Goal: Transaction & Acquisition: Book appointment/travel/reservation

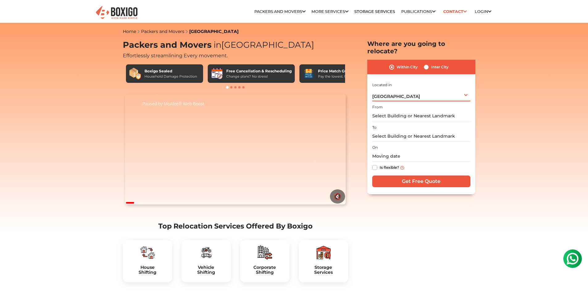
click at [449, 89] on div "[GEOGRAPHIC_DATA] Select City [GEOGRAPHIC_DATA] [GEOGRAPHIC_DATA] [GEOGRAPHIC_D…" at bounding box center [421, 95] width 98 height 13
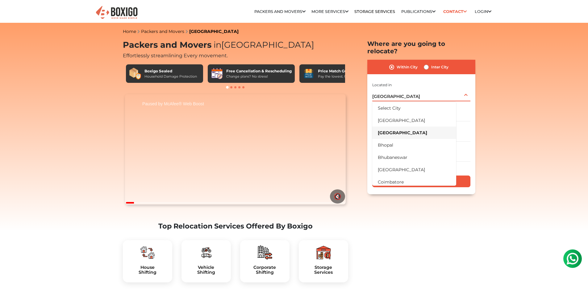
click at [449, 89] on div "[GEOGRAPHIC_DATA] Select City [GEOGRAPHIC_DATA] [GEOGRAPHIC_DATA] [GEOGRAPHIC_D…" at bounding box center [421, 95] width 98 height 13
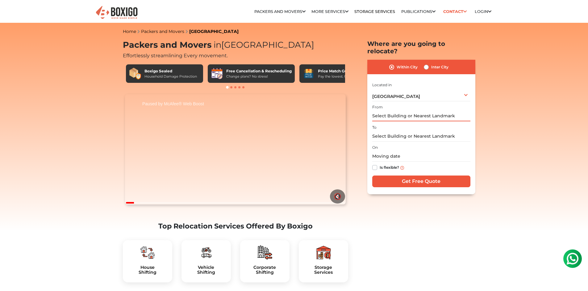
click at [435, 111] on input "text" at bounding box center [421, 116] width 98 height 11
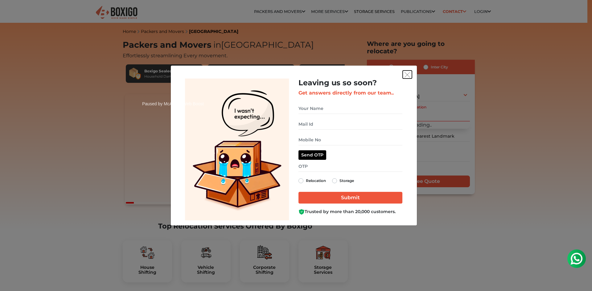
click at [408, 75] on img "get free quote dialog" at bounding box center [408, 75] width 6 height 6
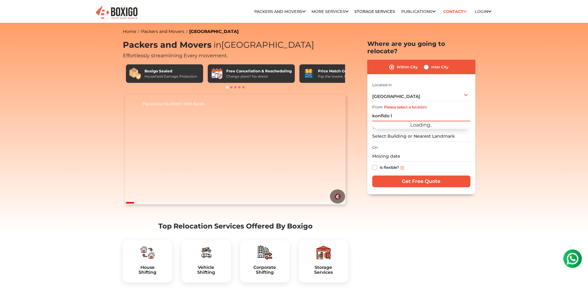
click at [404, 111] on input "konfido l" at bounding box center [421, 116] width 98 height 11
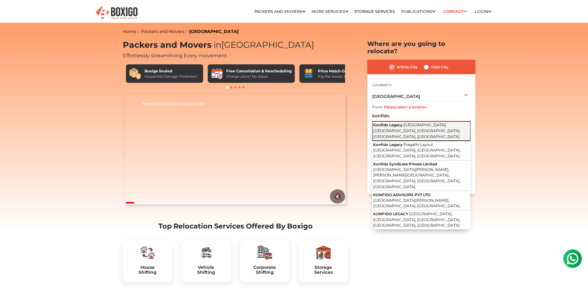
click at [445, 123] on span "[GEOGRAPHIC_DATA], [GEOGRAPHIC_DATA], [GEOGRAPHIC_DATA], [GEOGRAPHIC_DATA], [GE…" at bounding box center [416, 131] width 87 height 16
type input "Konfido Legacy, [GEOGRAPHIC_DATA], [GEOGRAPHIC_DATA], [GEOGRAPHIC_DATA], [GEOGR…"
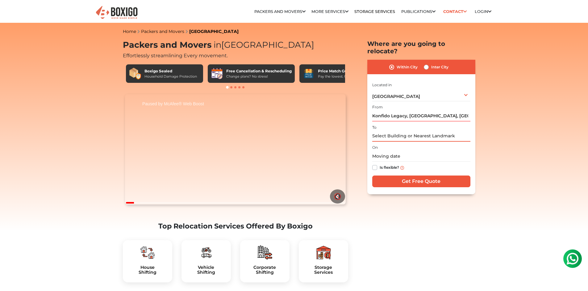
click at [431, 131] on input "text" at bounding box center [421, 136] width 98 height 11
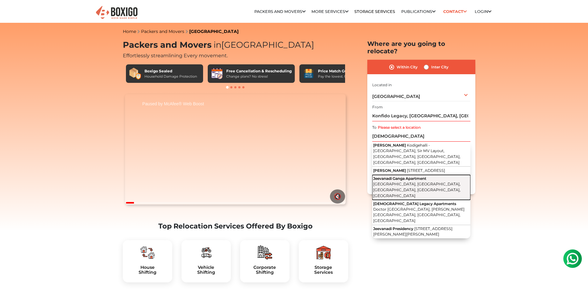
click at [431, 182] on span "[GEOGRAPHIC_DATA], [GEOGRAPHIC_DATA], [GEOGRAPHIC_DATA], [GEOGRAPHIC_DATA], [GE…" at bounding box center [416, 190] width 87 height 16
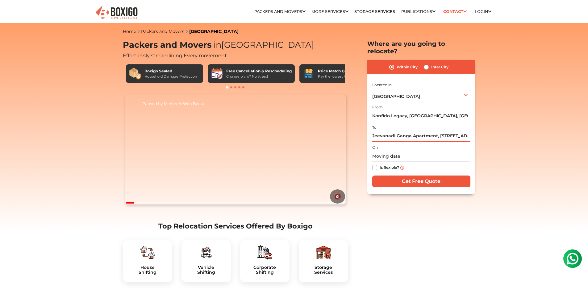
drag, startPoint x: 438, startPoint y: 130, endPoint x: 287, endPoint y: 126, distance: 150.5
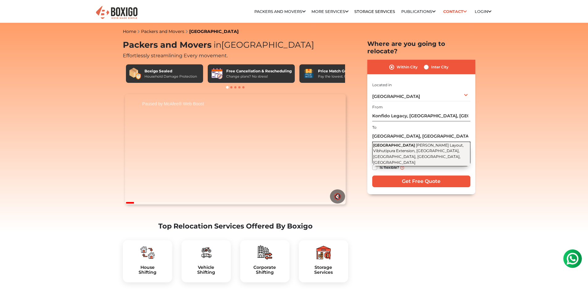
click at [443, 143] on span "[PERSON_NAME] Layout, Vibhutipura Extension, [GEOGRAPHIC_DATA], [GEOGRAPHIC_DAT…" at bounding box center [418, 154] width 90 height 22
type input "[GEOGRAPHIC_DATA][PERSON_NAME], [GEOGRAPHIC_DATA], [GEOGRAPHIC_DATA], [GEOGRAPH…"
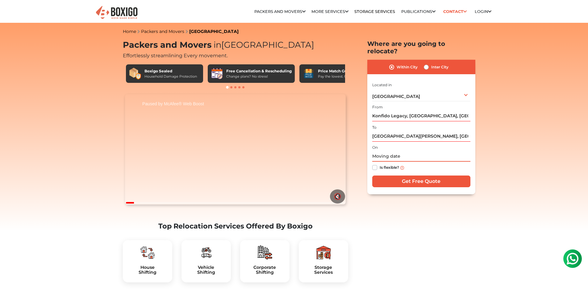
click at [394, 151] on input "text" at bounding box center [421, 156] width 98 height 11
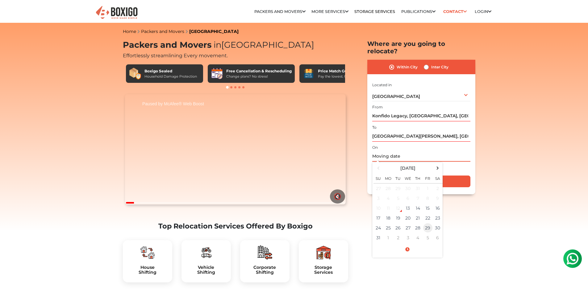
click at [427, 223] on td "29" at bounding box center [428, 228] width 10 height 10
click at [401, 151] on input "[DATE] 12:00 AM" at bounding box center [421, 156] width 98 height 11
click at [435, 151] on input "[DATE] 9:00 AM" at bounding box center [421, 156] width 98 height 11
type input "[DATE] 9:00 AM"
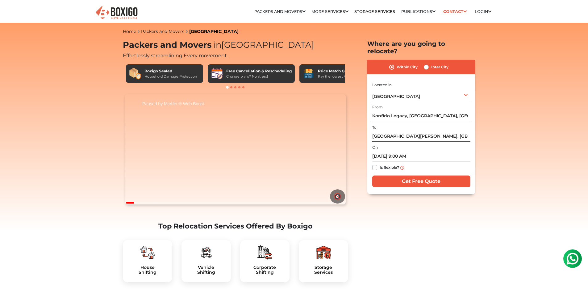
click at [379, 164] on label "Is flexible?" at bounding box center [388, 167] width 19 height 6
click at [376, 164] on input "Is flexible?" at bounding box center [374, 167] width 5 height 6
checkbox input "true"
click at [431, 64] on label "Inter City" at bounding box center [439, 67] width 17 height 7
click at [426, 64] on input "Inter City" at bounding box center [425, 67] width 5 height 6
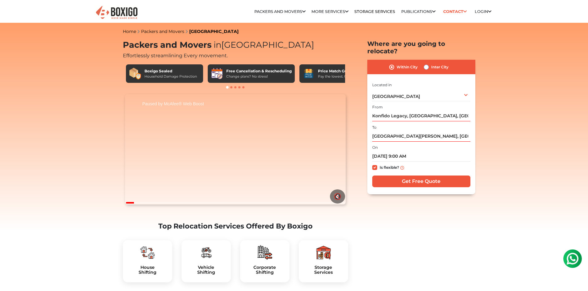
radio input "true"
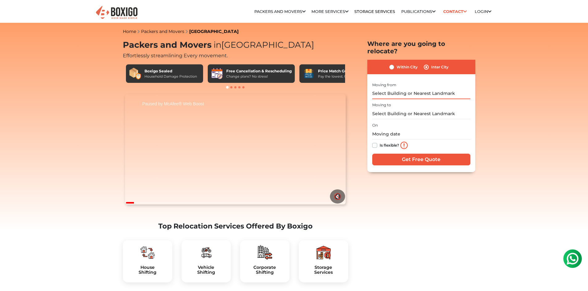
click at [421, 89] on input "text" at bounding box center [421, 94] width 98 height 11
type input "konfido l"
click at [396, 64] on label "Within City" at bounding box center [406, 67] width 21 height 7
click at [392, 64] on input "Within City" at bounding box center [391, 67] width 5 height 6
radio input "true"
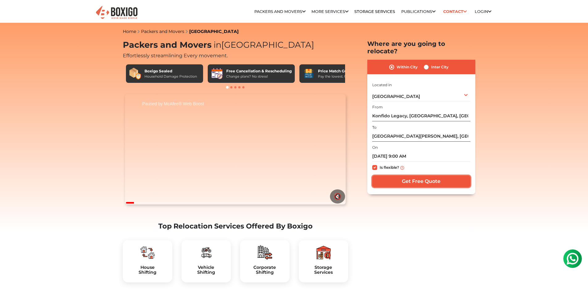
click at [429, 176] on input "Get Free Quote" at bounding box center [421, 182] width 98 height 12
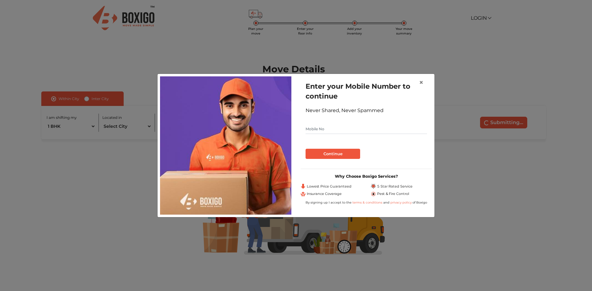
click at [348, 131] on input "text" at bounding box center [367, 129] width 122 height 10
type input "9595049007"
click at [330, 152] on button "Continue" at bounding box center [333, 154] width 55 height 10
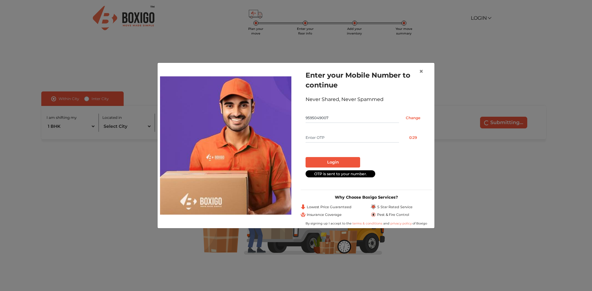
click at [335, 140] on input "text" at bounding box center [352, 138] width 93 height 10
type input "2790"
click at [334, 159] on button "Login" at bounding box center [333, 162] width 55 height 10
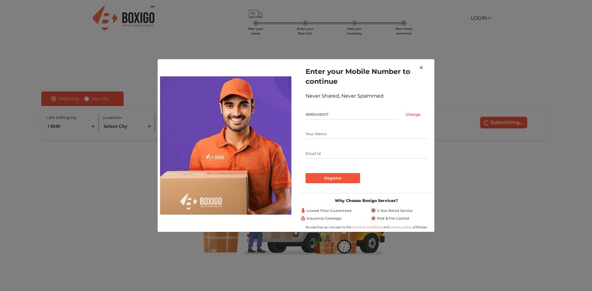
click at [337, 134] on input "text" at bounding box center [367, 134] width 122 height 10
type input "Gupta"
type input "mwogupta@gmail.com"
click at [330, 178] on input "Register" at bounding box center [333, 178] width 55 height 10
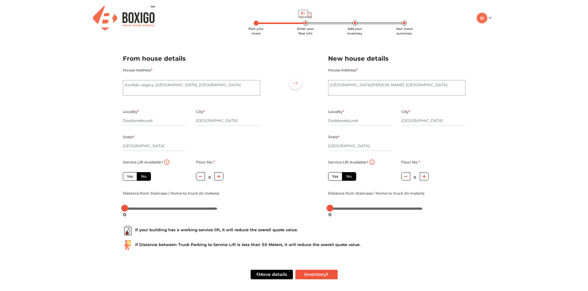
click at [112, 175] on div "Plan your move Enter your floor info Add your inventory Your move summary My Mo…" at bounding box center [294, 147] width 588 height 295
click at [129, 175] on label "Yes" at bounding box center [130, 176] width 14 height 9
click at [129, 175] on input "Yes" at bounding box center [129, 176] width 4 height 4
radio input "true"
click at [140, 175] on label "No" at bounding box center [144, 176] width 14 height 9
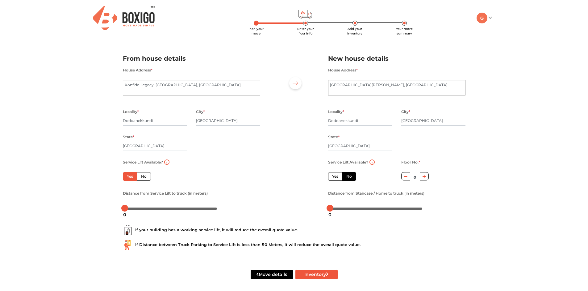
click at [141, 175] on input "No" at bounding box center [143, 176] width 4 height 4
radio input "true"
click at [127, 175] on label "Yes" at bounding box center [130, 176] width 14 height 9
click at [127, 175] on input "Yes" at bounding box center [129, 176] width 4 height 4
radio input "true"
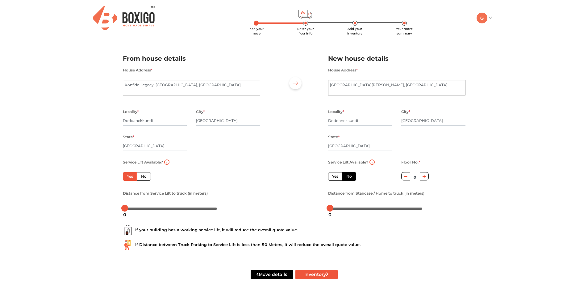
click at [145, 175] on label "No" at bounding box center [144, 176] width 14 height 9
click at [145, 175] on input "No" at bounding box center [143, 176] width 4 height 4
radio input "true"
click at [218, 177] on icon "button" at bounding box center [218, 177] width 3 height 4
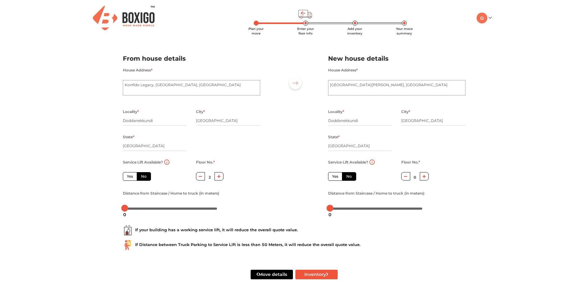
click at [218, 177] on icon "button" at bounding box center [218, 177] width 3 height 4
type input "3"
drag, startPoint x: 125, startPoint y: 208, endPoint x: 121, endPoint y: 210, distance: 4.6
click at [121, 210] on body "Plan your move Enter your floor info Add your inventory Your move summary My Mo…" at bounding box center [294, 145] width 588 height 291
click at [67, 216] on div "Plan your move Enter your floor info Add your inventory Your move summary My Mo…" at bounding box center [294, 147] width 588 height 295
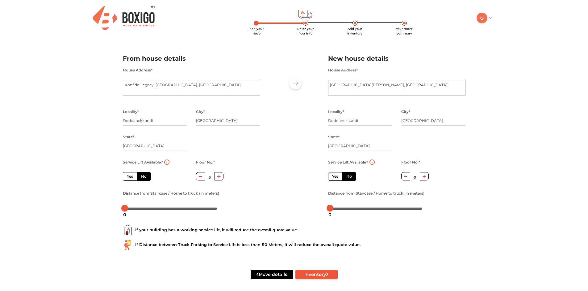
click at [423, 177] on icon "button" at bounding box center [423, 177] width 3 height 4
type input "3"
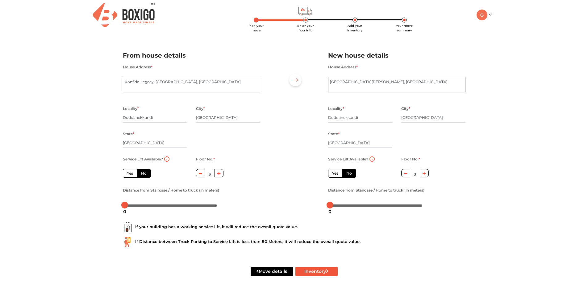
click at [411, 255] on div "Move details Inventory" at bounding box center [294, 271] width 352 height 39
click at [328, 270] on icon "submit" at bounding box center [327, 272] width 3 height 4
radio input "true"
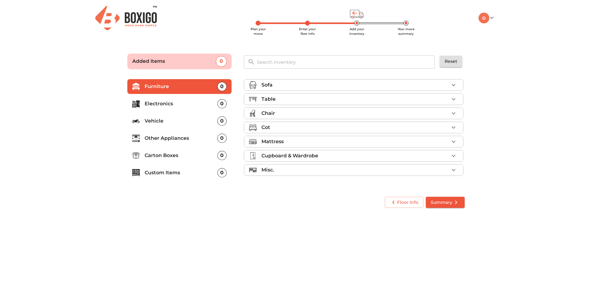
click at [416, 85] on div "Sofa" at bounding box center [356, 84] width 188 height 7
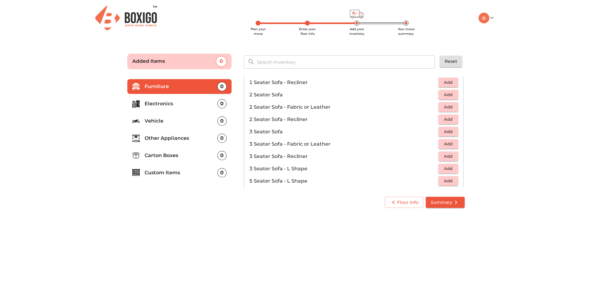
scroll to position [62, 0]
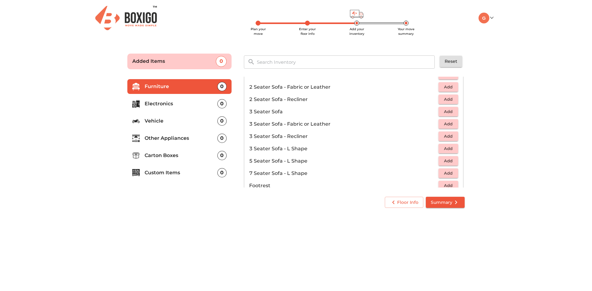
click at [442, 162] on span "Add" at bounding box center [449, 161] width 14 height 7
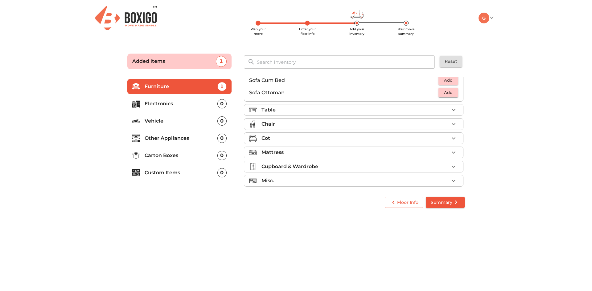
scroll to position [184, 0]
click at [384, 105] on div "Table" at bounding box center [356, 105] width 188 height 7
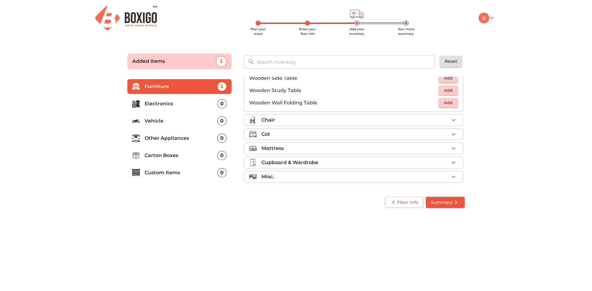
click at [322, 120] on div "Chair" at bounding box center [356, 120] width 188 height 7
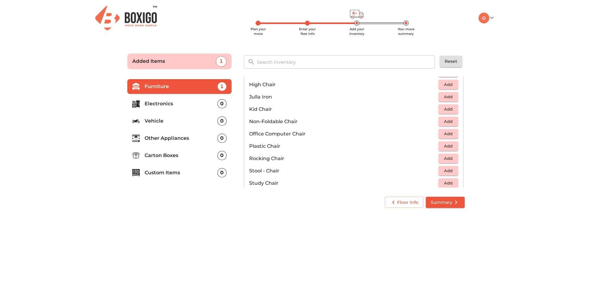
scroll to position [134, 0]
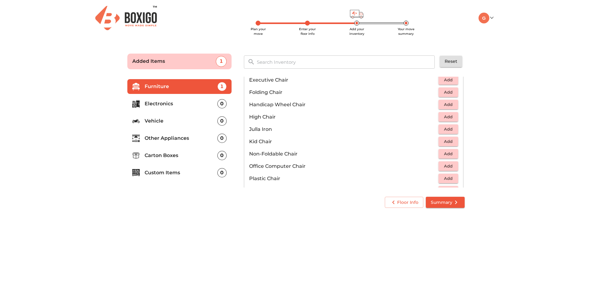
click at [445, 166] on span "Add" at bounding box center [449, 166] width 14 height 7
click at [451, 165] on icon "button" at bounding box center [453, 166] width 7 height 7
click at [445, 119] on span "Add" at bounding box center [449, 116] width 14 height 7
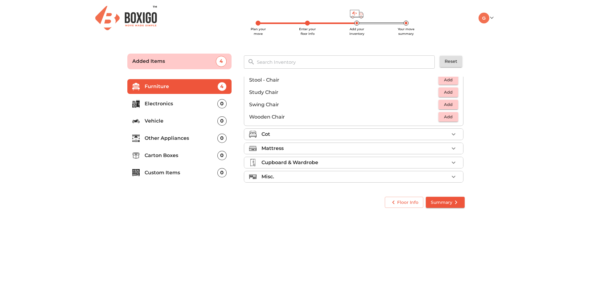
scroll to position [227, 0]
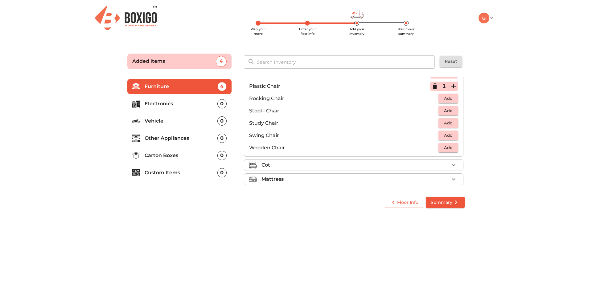
click at [347, 167] on div "Cot" at bounding box center [356, 165] width 188 height 7
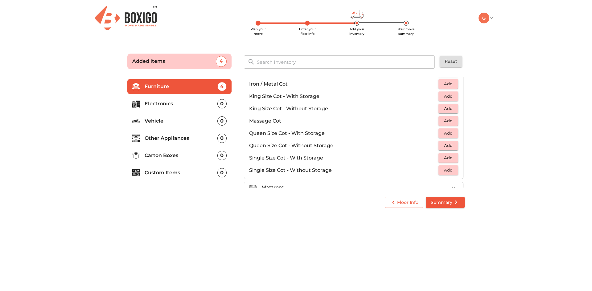
scroll to position [165, 0]
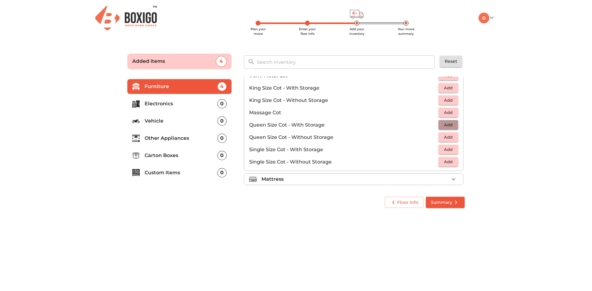
click at [445, 123] on span "Add" at bounding box center [449, 125] width 14 height 7
click at [433, 126] on icon "button" at bounding box center [435, 125] width 4 height 6
click at [442, 135] on span "Add" at bounding box center [449, 137] width 14 height 7
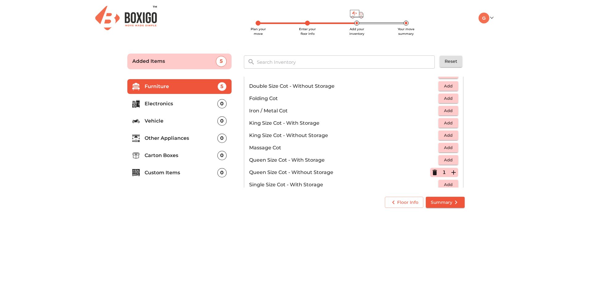
scroll to position [103, 0]
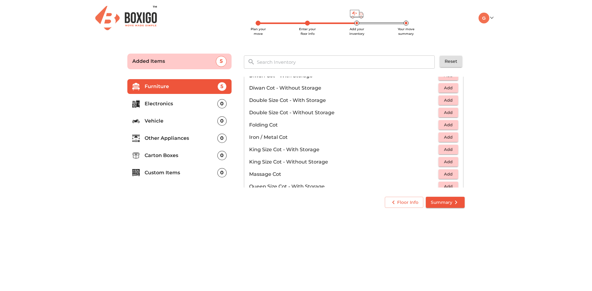
click at [446, 150] on span "Add" at bounding box center [449, 149] width 14 height 7
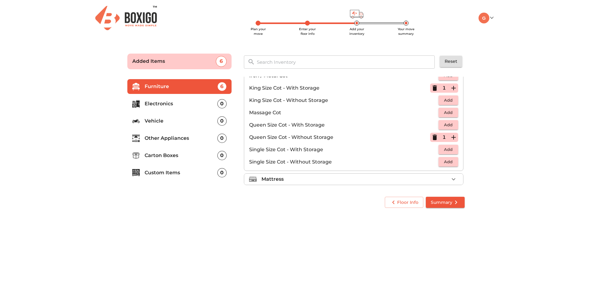
scroll to position [196, 0]
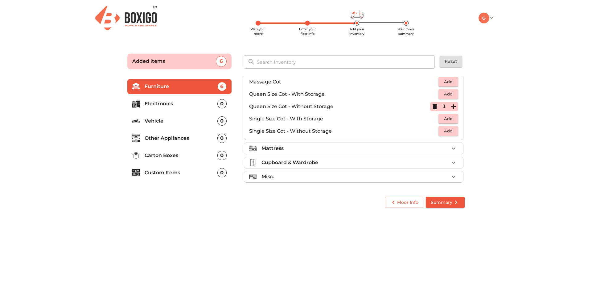
click at [311, 151] on div "Mattress" at bounding box center [356, 148] width 188 height 7
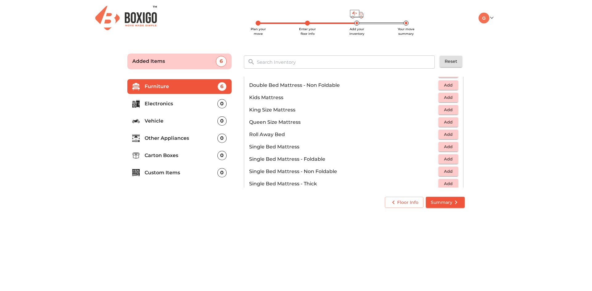
scroll to position [70, 0]
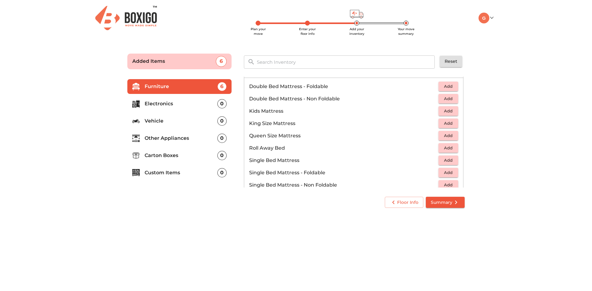
click at [452, 134] on span "Add" at bounding box center [449, 135] width 14 height 7
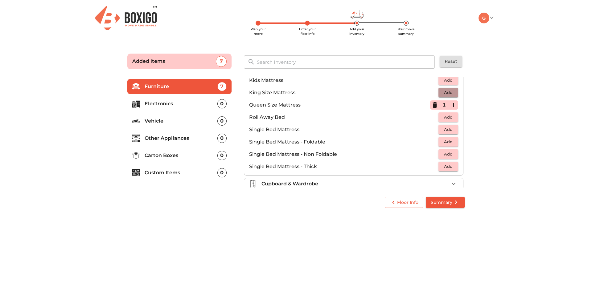
click at [450, 93] on span "Add" at bounding box center [449, 92] width 14 height 7
click at [445, 141] on span "Add" at bounding box center [449, 141] width 14 height 7
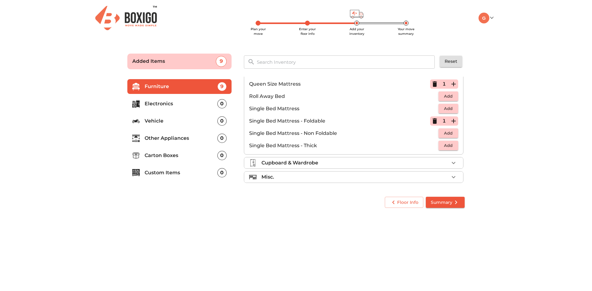
scroll to position [122, 0]
click at [323, 161] on div "Cupboard & Wardrobe" at bounding box center [356, 162] width 188 height 7
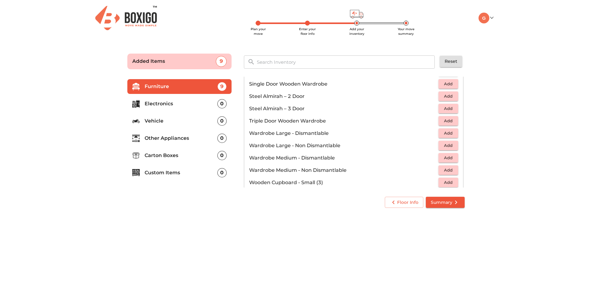
scroll to position [208, 0]
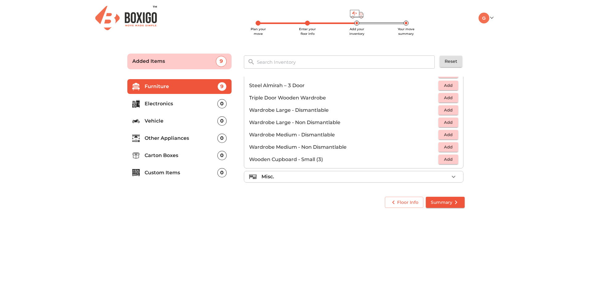
click at [325, 178] on div "Misc." at bounding box center [356, 176] width 188 height 7
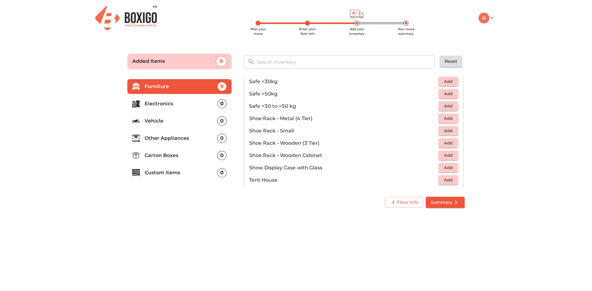
scroll to position [301, 0]
click at [450, 156] on span "Add" at bounding box center [449, 155] width 14 height 7
click at [452, 144] on button "Add" at bounding box center [449, 143] width 20 height 10
click at [450, 131] on span "Add" at bounding box center [449, 130] width 14 height 7
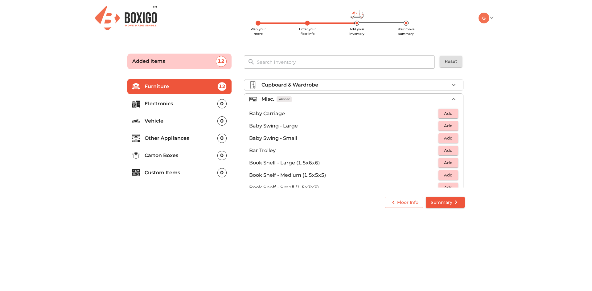
scroll to position [85, 0]
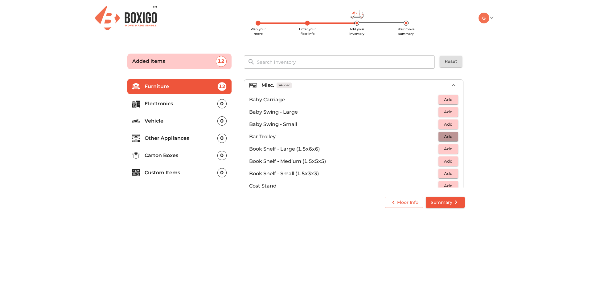
click at [449, 135] on span "Add" at bounding box center [449, 136] width 14 height 7
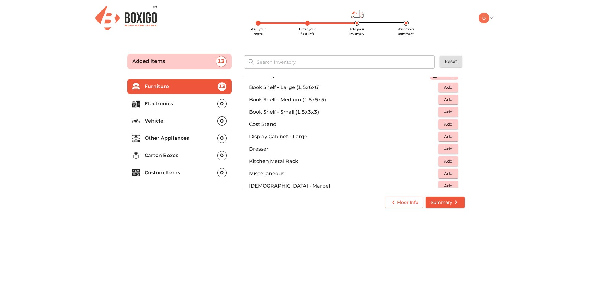
scroll to position [177, 0]
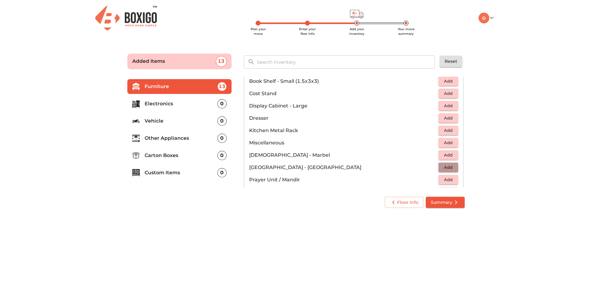
click at [446, 167] on span "Add" at bounding box center [449, 167] width 14 height 7
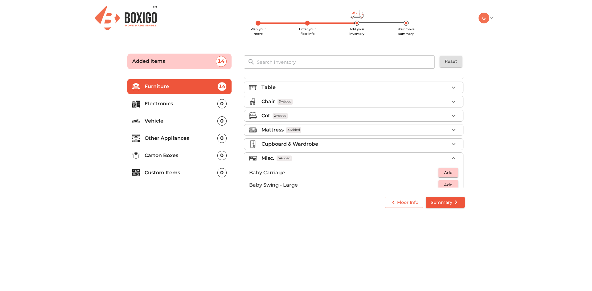
scroll to position [0, 0]
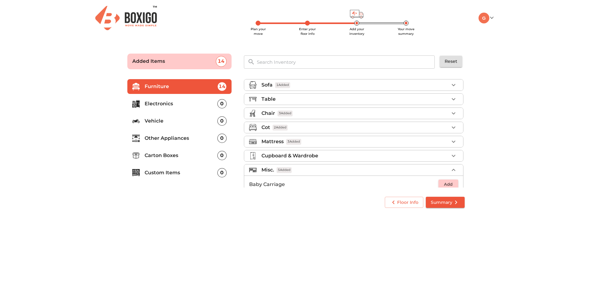
click at [301, 99] on div "Table" at bounding box center [356, 99] width 188 height 7
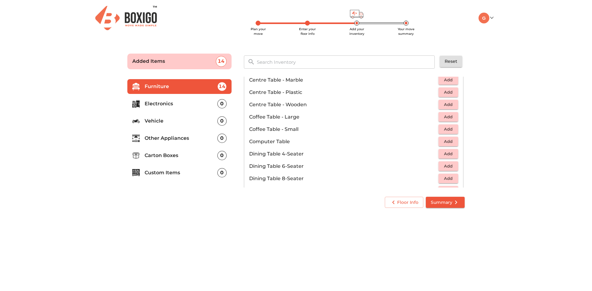
scroll to position [62, 0]
click at [449, 139] on span "Add" at bounding box center [449, 138] width 14 height 7
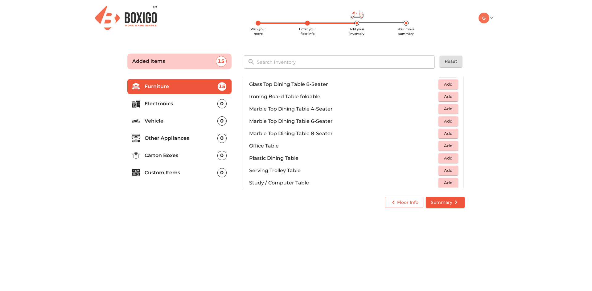
scroll to position [278, 0]
click at [443, 133] on span "Add" at bounding box center [449, 132] width 14 height 7
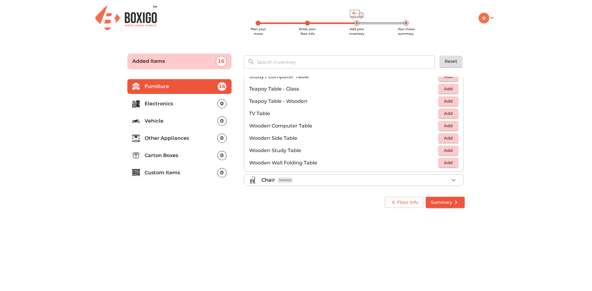
click at [451, 89] on span "Add" at bounding box center [449, 88] width 14 height 7
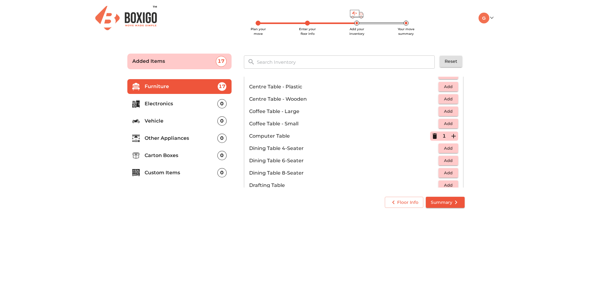
scroll to position [31, 0]
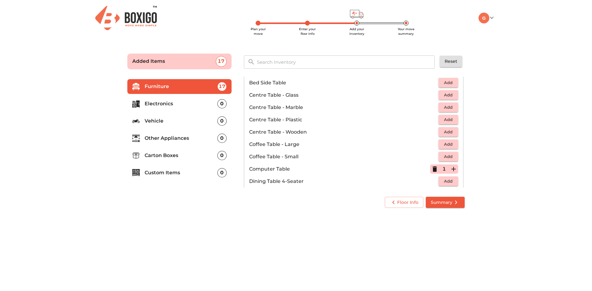
click at [171, 106] on p "Electronics" at bounding box center [181, 103] width 73 height 7
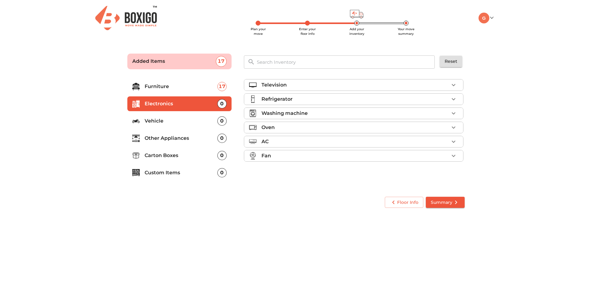
scroll to position [0, 0]
click at [456, 84] on icon "button" at bounding box center [453, 84] width 7 height 7
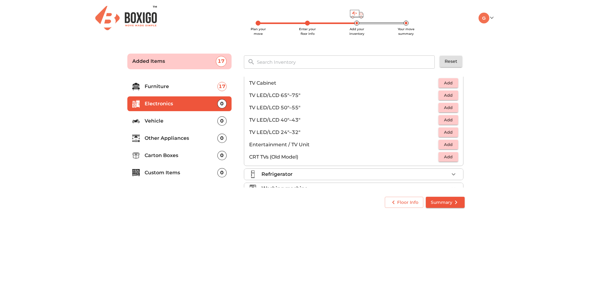
scroll to position [31, 0]
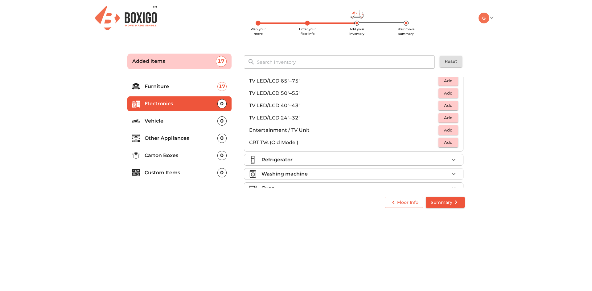
click at [449, 105] on span "Add" at bounding box center [449, 105] width 14 height 7
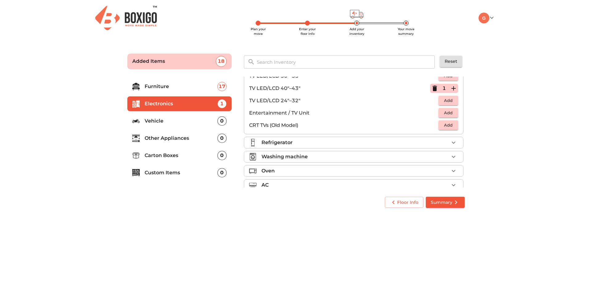
scroll to position [62, 0]
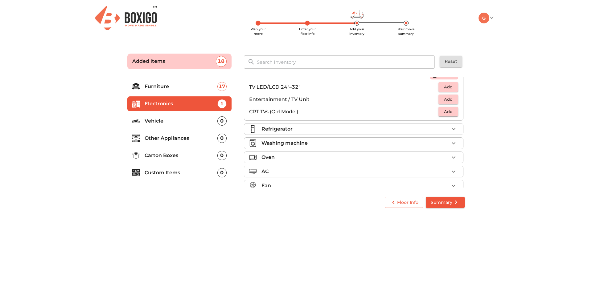
click at [322, 134] on li "Refrigerator" at bounding box center [353, 129] width 219 height 11
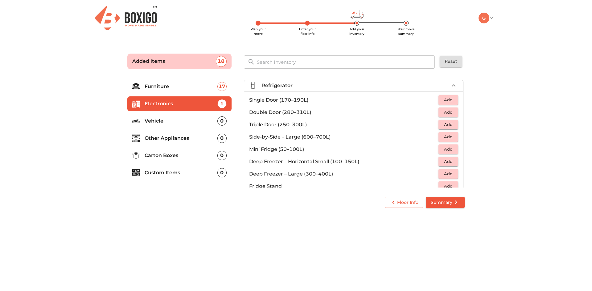
scroll to position [0, 0]
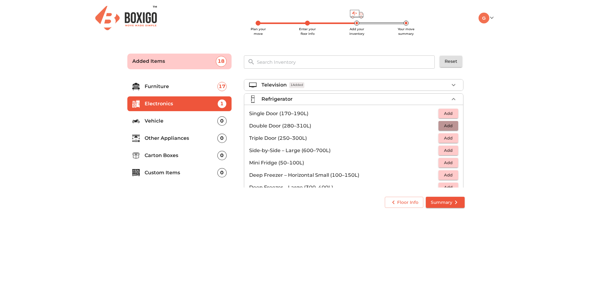
click at [446, 126] on span "Add" at bounding box center [449, 125] width 14 height 7
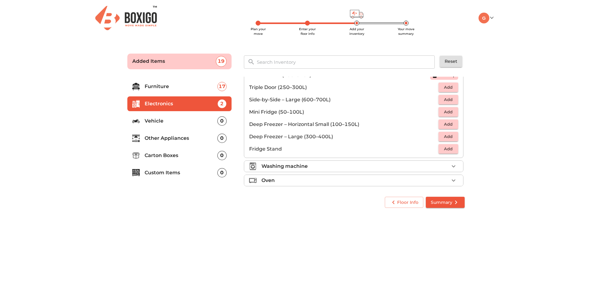
scroll to position [62, 0]
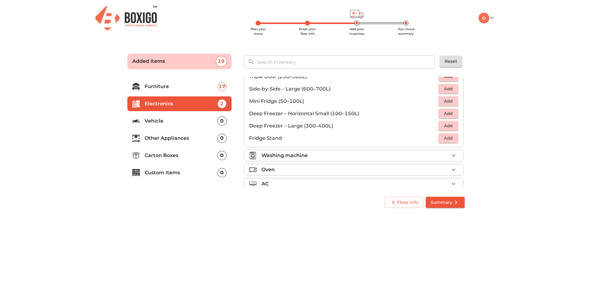
click at [361, 158] on div "Washing machine" at bounding box center [356, 155] width 188 height 7
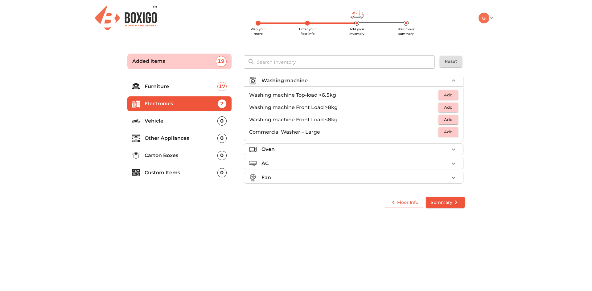
scroll to position [34, 0]
click at [448, 93] on span "Add" at bounding box center [449, 94] width 14 height 7
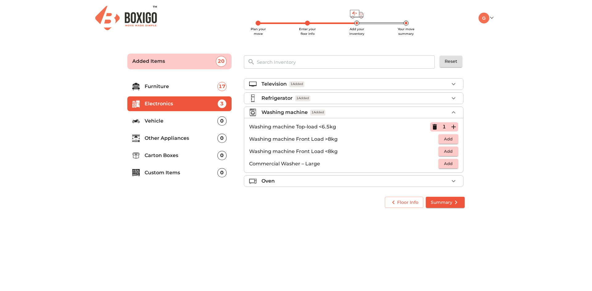
scroll to position [0, 0]
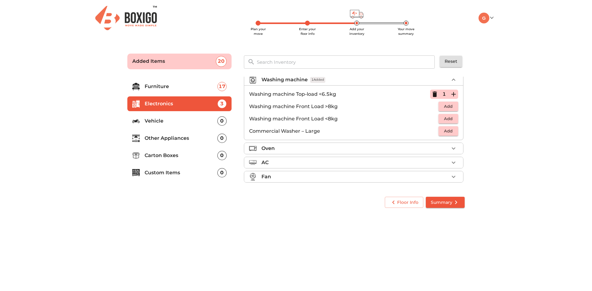
click at [321, 148] on div "Oven" at bounding box center [356, 148] width 188 height 7
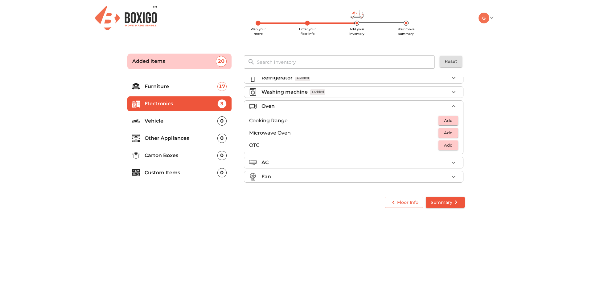
scroll to position [21, 0]
click at [444, 133] on span "Add" at bounding box center [449, 133] width 14 height 7
click at [452, 133] on icon "button" at bounding box center [454, 133] width 4 height 4
click at [447, 146] on span "Add" at bounding box center [449, 145] width 14 height 7
click at [326, 162] on div "AC" at bounding box center [356, 162] width 188 height 7
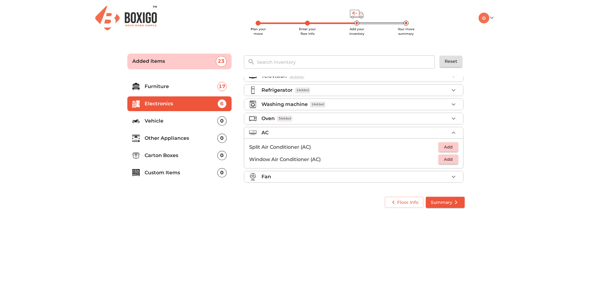
scroll to position [9, 0]
click at [444, 158] on span "Add" at bounding box center [449, 159] width 14 height 7
click at [320, 174] on div "Fan" at bounding box center [356, 176] width 188 height 7
click at [447, 172] on span "Add" at bounding box center [449, 173] width 14 height 7
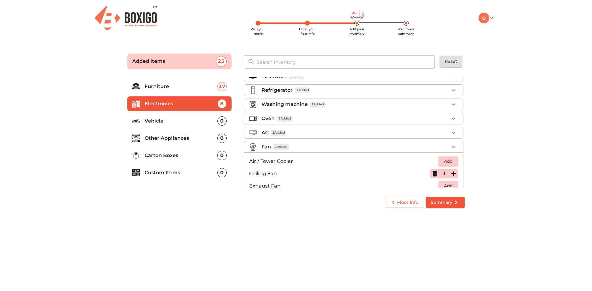
click at [452, 172] on icon "button" at bounding box center [453, 173] width 7 height 7
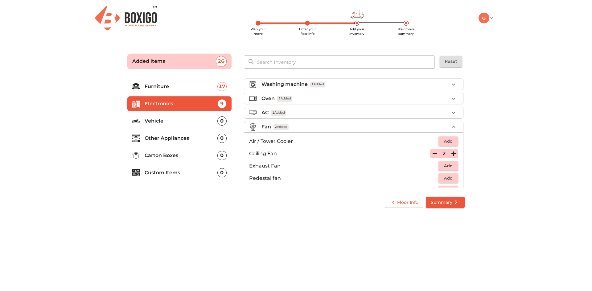
scroll to position [40, 0]
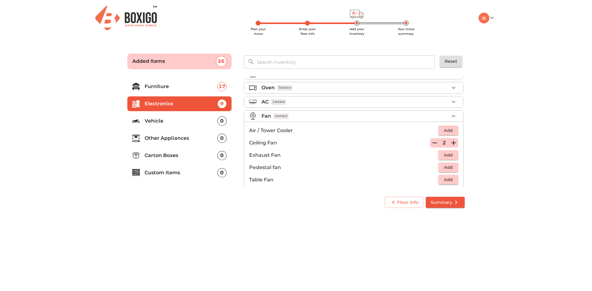
click at [312, 99] on div "AC 1 Added" at bounding box center [356, 101] width 188 height 7
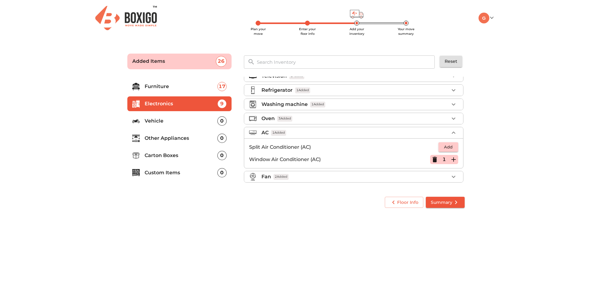
scroll to position [9, 0]
click at [433, 157] on icon "button" at bounding box center [435, 160] width 4 height 6
click at [422, 134] on div "AC" at bounding box center [356, 132] width 188 height 7
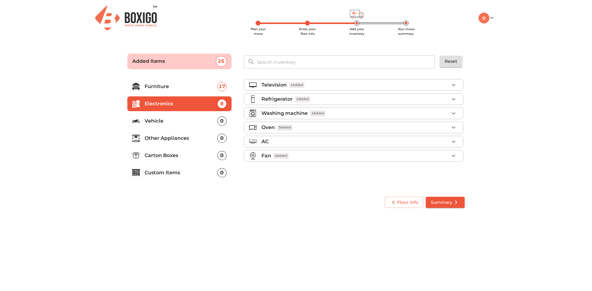
scroll to position [0, 0]
click at [394, 158] on div "Fan 2 Added" at bounding box center [356, 155] width 188 height 7
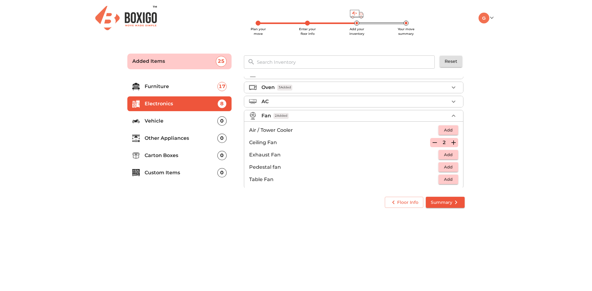
scroll to position [46, 0]
click at [448, 126] on span "Add" at bounding box center [449, 124] width 14 height 7
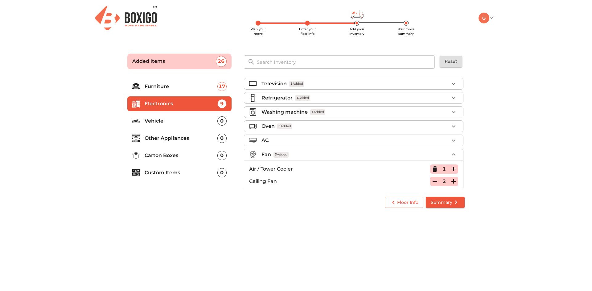
scroll to position [0, 0]
click at [167, 122] on p "Vehicle" at bounding box center [181, 121] width 73 height 7
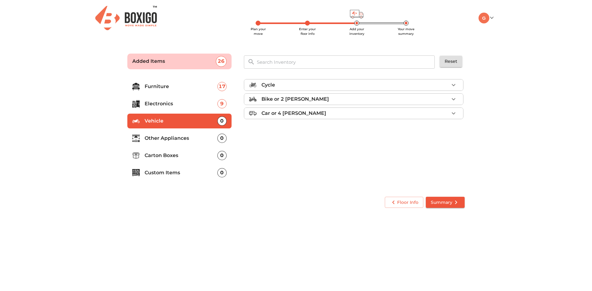
click at [166, 142] on p "Other Appliances" at bounding box center [181, 138] width 73 height 7
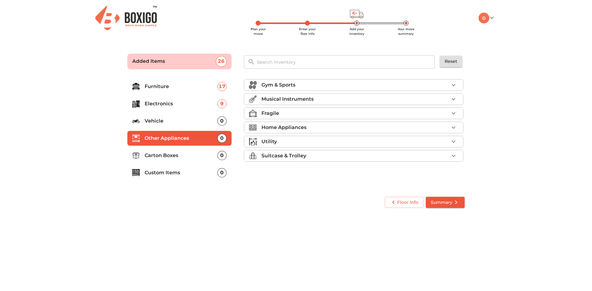
click at [348, 86] on div "Gym & Sports" at bounding box center [356, 84] width 188 height 7
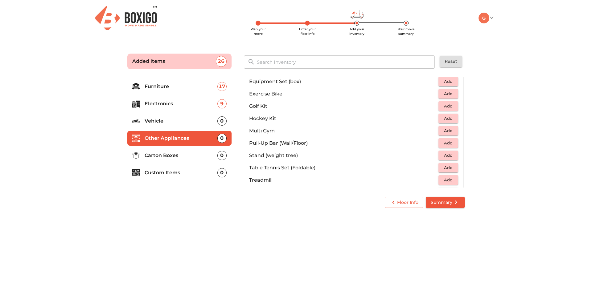
scroll to position [154, 0]
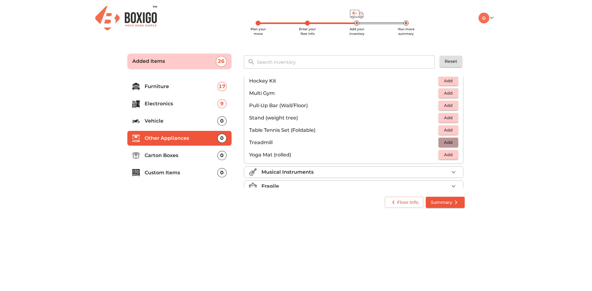
click at [442, 144] on span "Add" at bounding box center [449, 142] width 14 height 7
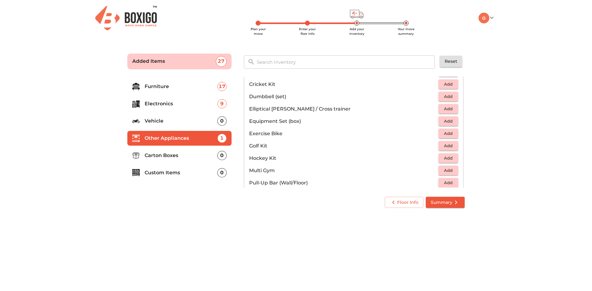
scroll to position [62, 0]
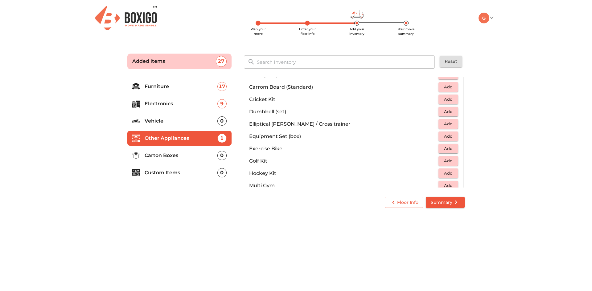
click at [443, 148] on span "Add" at bounding box center [449, 148] width 14 height 7
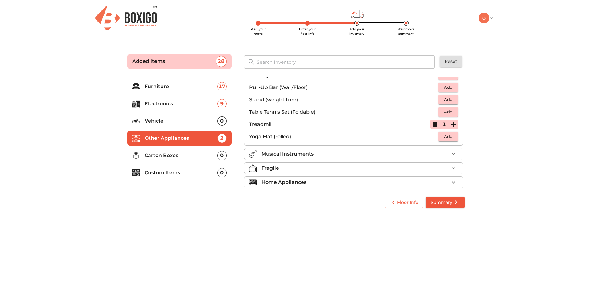
scroll to position [185, 0]
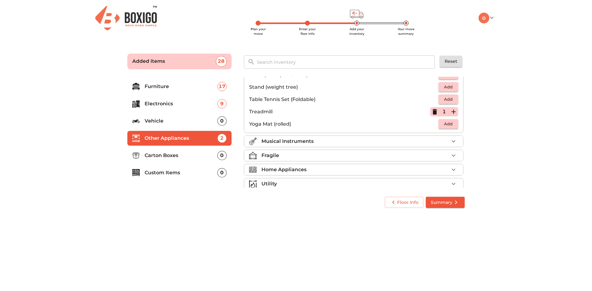
click at [304, 172] on p "Home Appliances" at bounding box center [284, 169] width 45 height 7
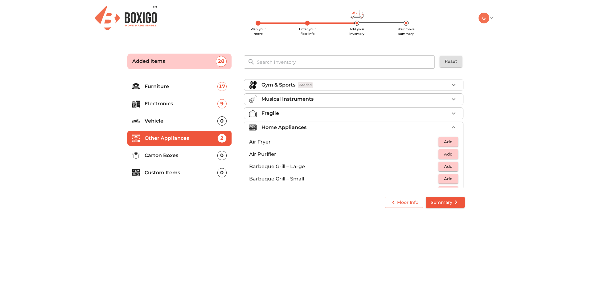
scroll to position [31, 0]
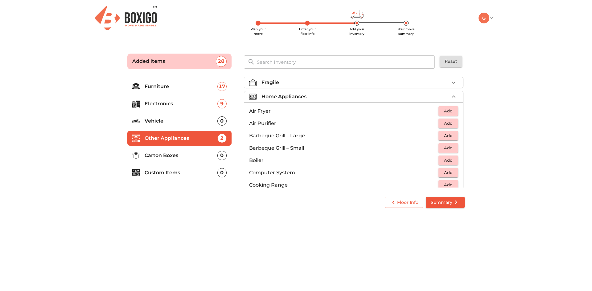
click at [445, 108] on span "Add" at bounding box center [449, 111] width 14 height 7
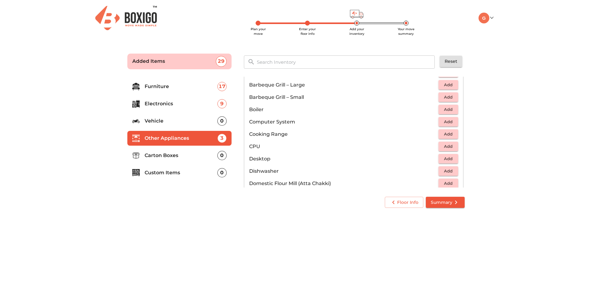
scroll to position [93, 0]
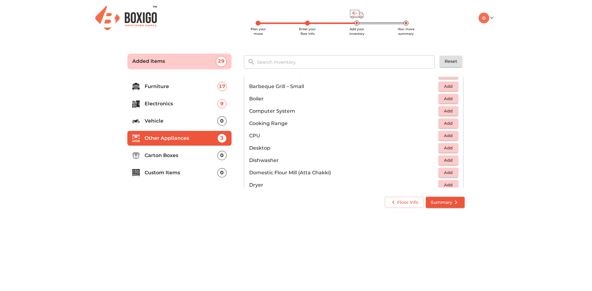
click at [444, 162] on span "Add" at bounding box center [449, 160] width 14 height 7
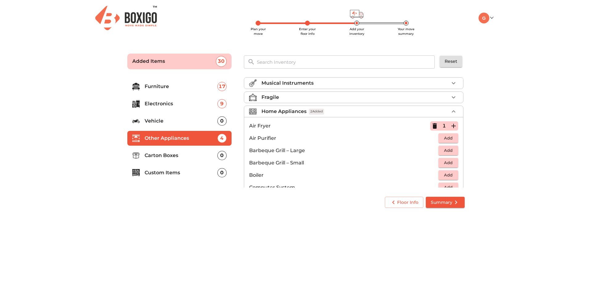
scroll to position [0, 0]
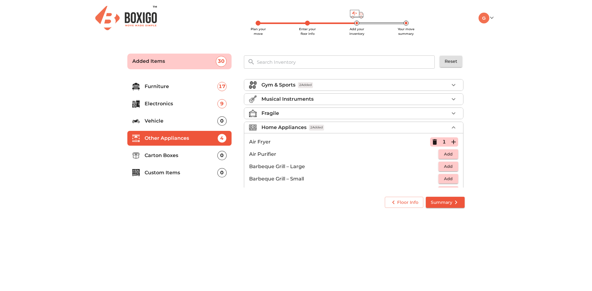
click at [331, 129] on div "Home Appliances 2 Added" at bounding box center [356, 127] width 188 height 7
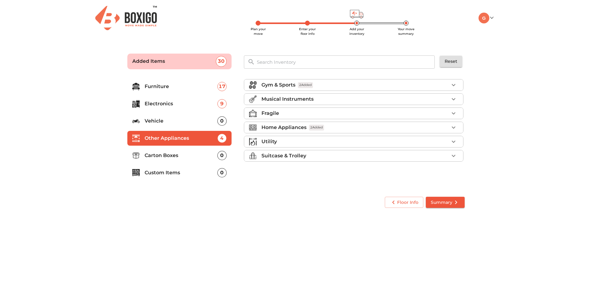
click at [160, 105] on p "Electronics" at bounding box center [181, 103] width 73 height 7
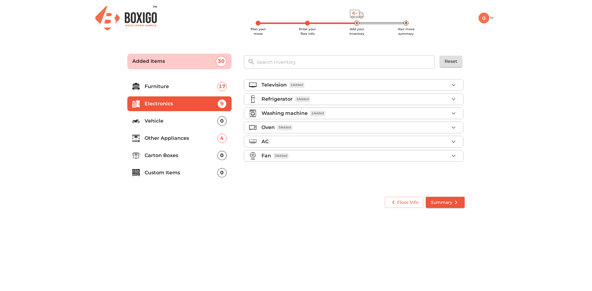
click at [332, 114] on div "Washing machine 1 Added" at bounding box center [356, 113] width 188 height 7
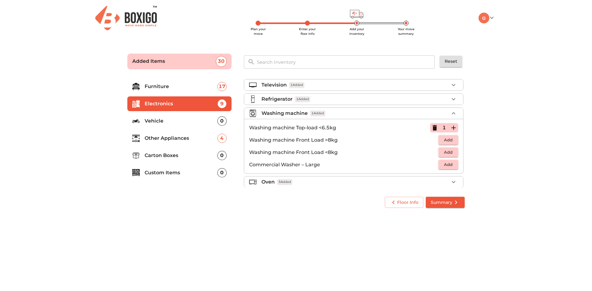
scroll to position [31, 0]
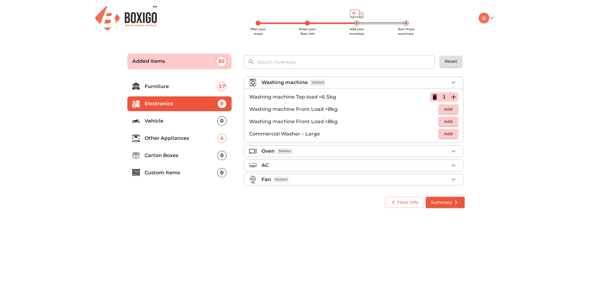
click at [311, 150] on div "Oven 3 Added" at bounding box center [356, 151] width 188 height 7
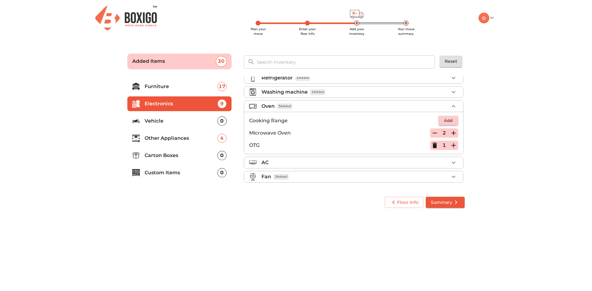
scroll to position [21, 0]
click at [433, 143] on icon "button" at bounding box center [435, 146] width 4 height 6
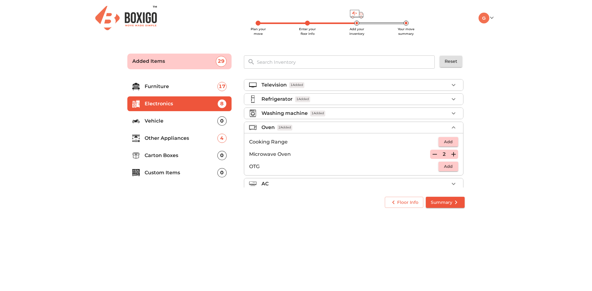
click at [412, 129] on div "Oven 2 Added" at bounding box center [356, 127] width 188 height 7
click at [330, 157] on div "Fan 3 Added" at bounding box center [356, 155] width 188 height 7
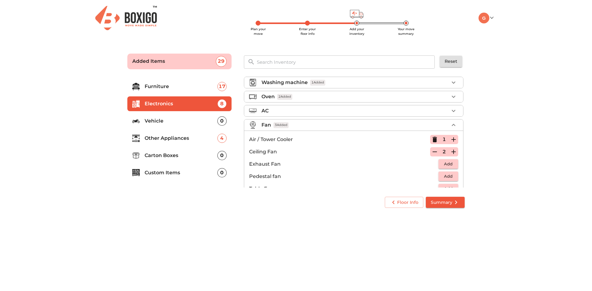
click at [431, 138] on icon "button" at bounding box center [434, 139] width 7 height 7
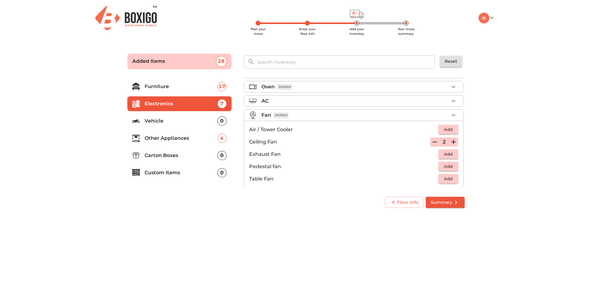
scroll to position [46, 0]
click at [178, 135] on p "Other Appliances" at bounding box center [181, 138] width 73 height 7
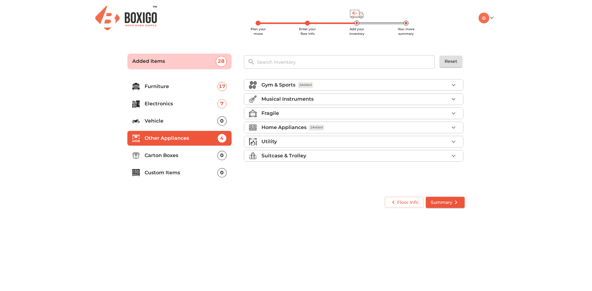
click at [355, 144] on div "Utility" at bounding box center [356, 141] width 188 height 7
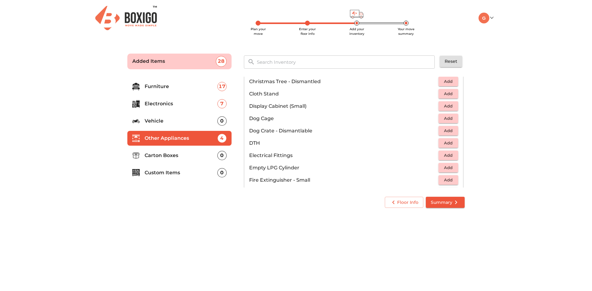
scroll to position [185, 0]
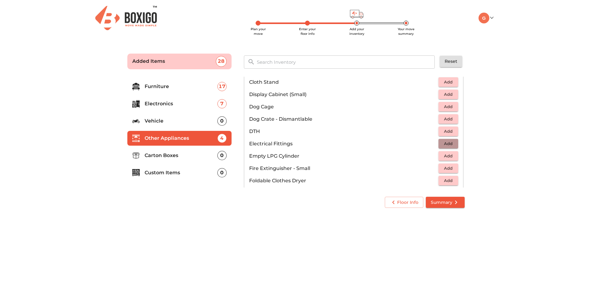
click at [444, 142] on span "Add" at bounding box center [449, 143] width 14 height 7
click at [454, 155] on button "Add" at bounding box center [449, 156] width 20 height 10
click at [453, 155] on icon "button" at bounding box center [453, 156] width 7 height 7
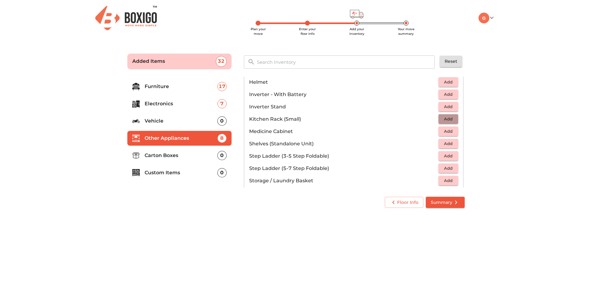
click at [452, 120] on button "Add" at bounding box center [449, 119] width 20 height 10
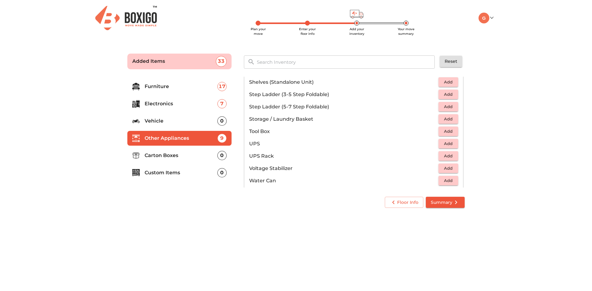
scroll to position [401, 0]
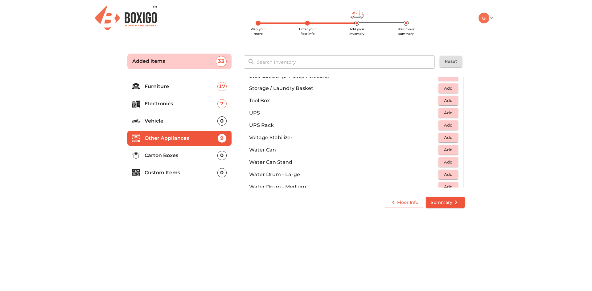
click at [444, 111] on span "Add" at bounding box center [449, 112] width 14 height 7
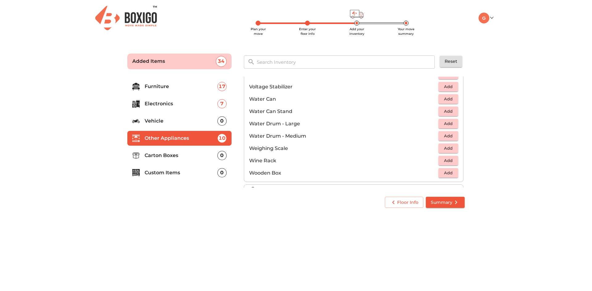
scroll to position [463, 0]
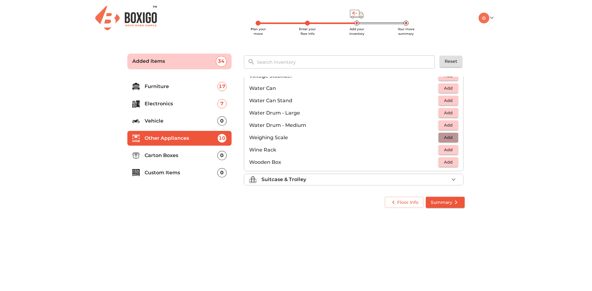
click at [445, 139] on span "Add" at bounding box center [449, 137] width 14 height 7
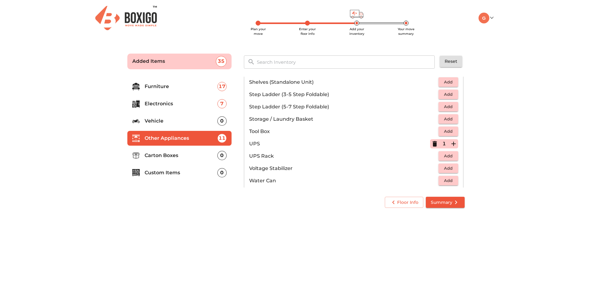
scroll to position [339, 0]
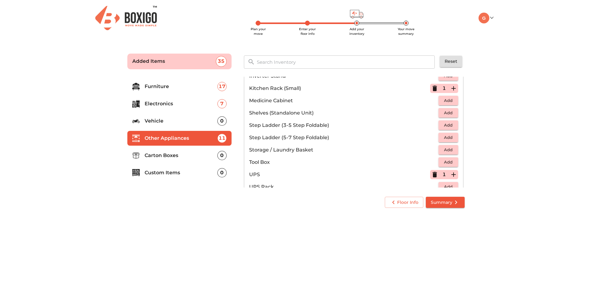
click at [451, 161] on span "Add" at bounding box center [449, 162] width 14 height 7
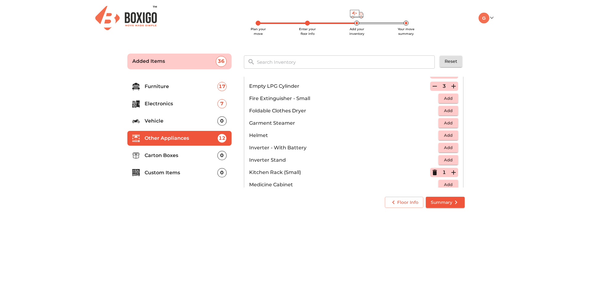
scroll to position [247, 0]
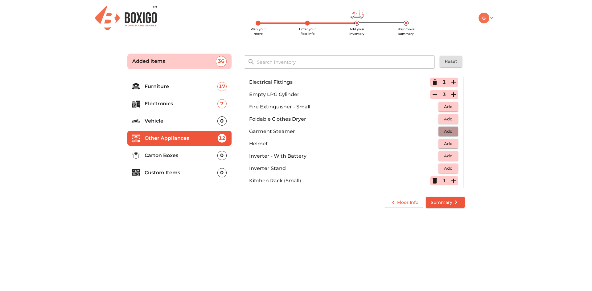
click at [443, 131] on span "Add" at bounding box center [449, 131] width 14 height 7
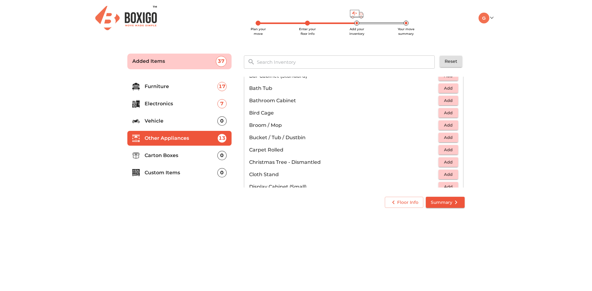
click at [443, 124] on span "Add" at bounding box center [449, 125] width 14 height 7
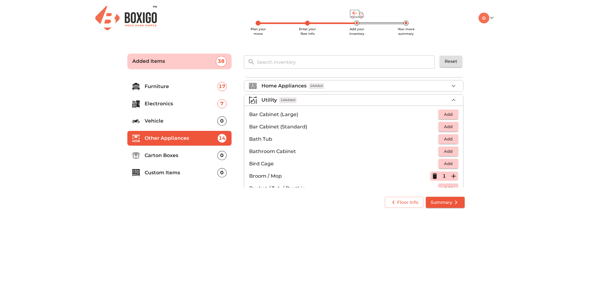
scroll to position [31, 0]
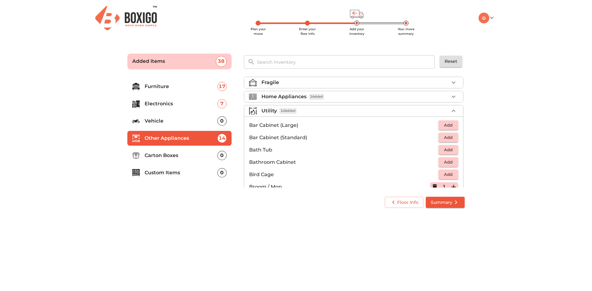
click at [442, 123] on span "Add" at bounding box center [449, 125] width 14 height 7
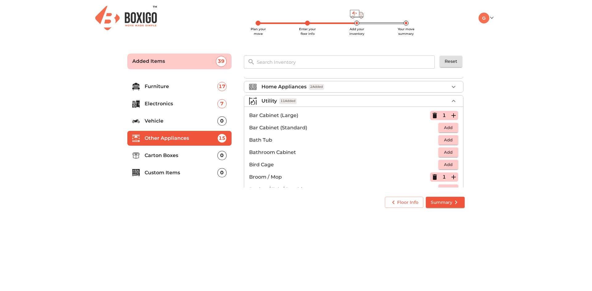
scroll to position [0, 0]
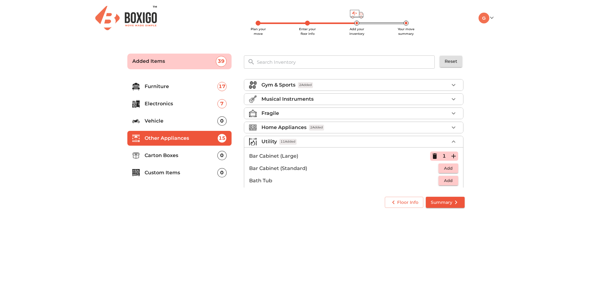
click at [165, 101] on p "Electronics" at bounding box center [181, 103] width 73 height 7
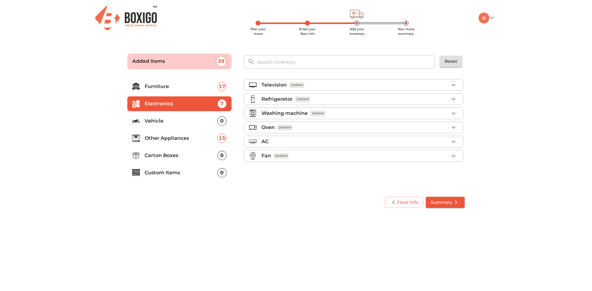
click at [168, 138] on p "Other Appliances" at bounding box center [181, 138] width 73 height 7
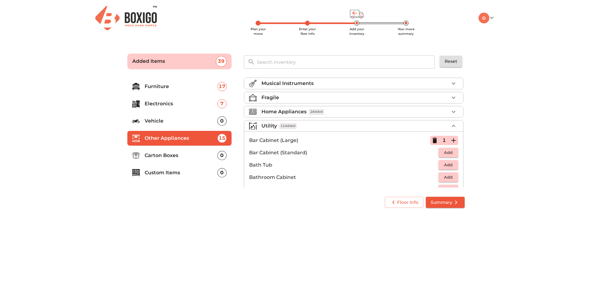
scroll to position [31, 0]
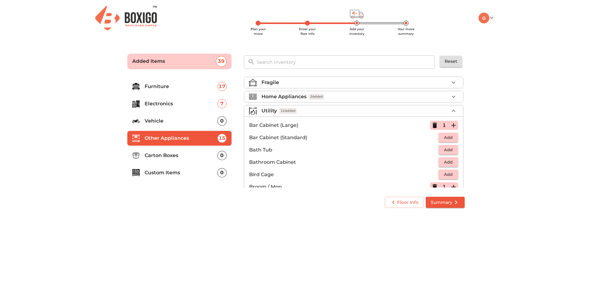
click at [317, 96] on span "2 Added" at bounding box center [316, 97] width 15 height 6
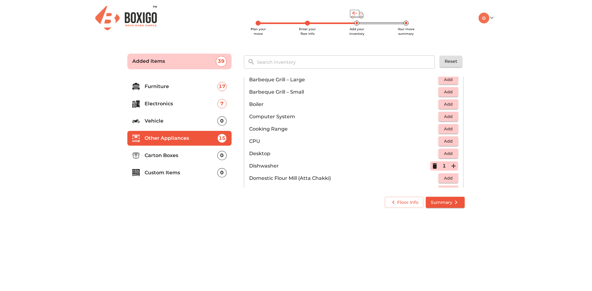
scroll to position [93, 0]
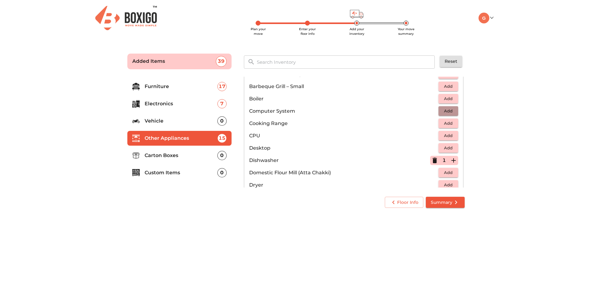
click at [454, 109] on button "Add" at bounding box center [449, 111] width 20 height 10
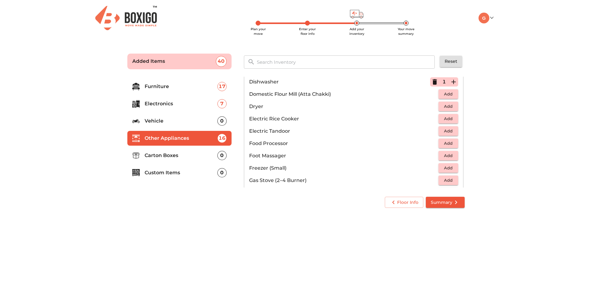
scroll to position [185, 0]
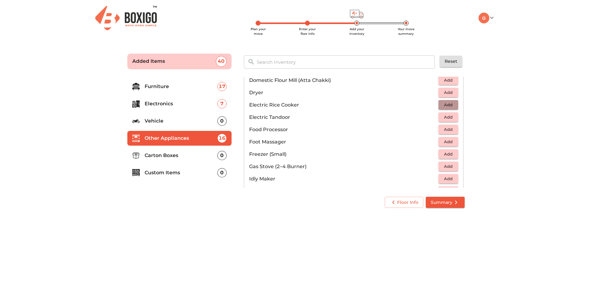
click at [453, 104] on button "Add" at bounding box center [449, 105] width 20 height 10
click at [447, 142] on span "Add" at bounding box center [449, 141] width 14 height 7
click at [445, 167] on span "Add" at bounding box center [449, 166] width 14 height 7
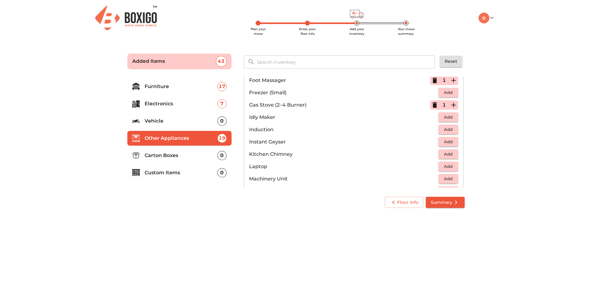
scroll to position [278, 0]
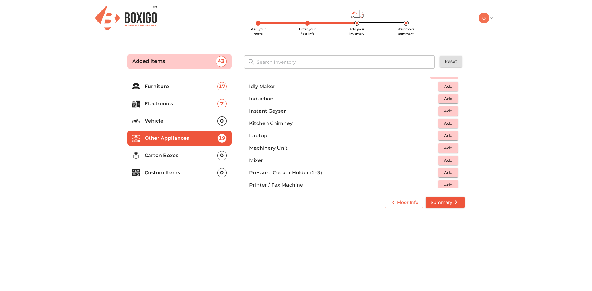
click at [442, 160] on span "Add" at bounding box center [449, 160] width 14 height 7
click at [449, 137] on span "Add" at bounding box center [449, 135] width 14 height 7
click at [453, 137] on icon "button" at bounding box center [453, 135] width 7 height 7
click at [435, 135] on icon "button" at bounding box center [434, 135] width 7 height 7
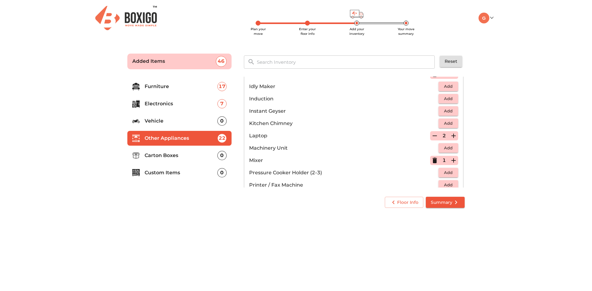
scroll to position [308, 0]
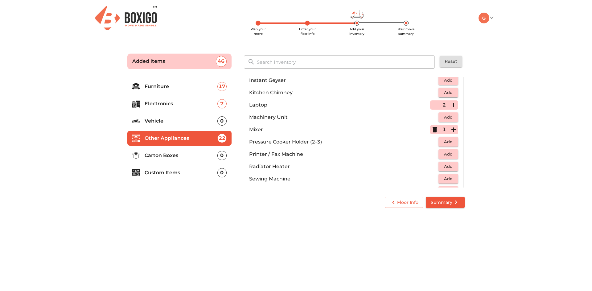
click at [443, 154] on span "Add" at bounding box center [449, 154] width 14 height 7
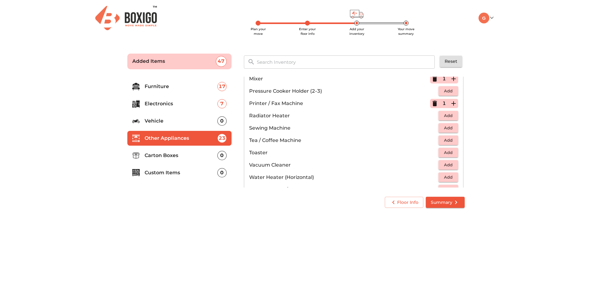
scroll to position [370, 0]
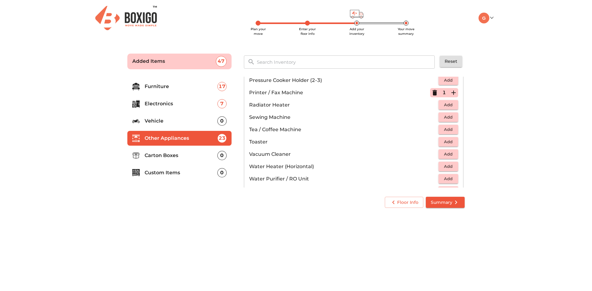
click at [446, 155] on span "Add" at bounding box center [449, 154] width 14 height 7
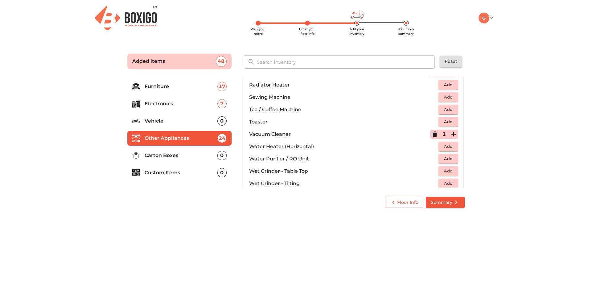
scroll to position [401, 0]
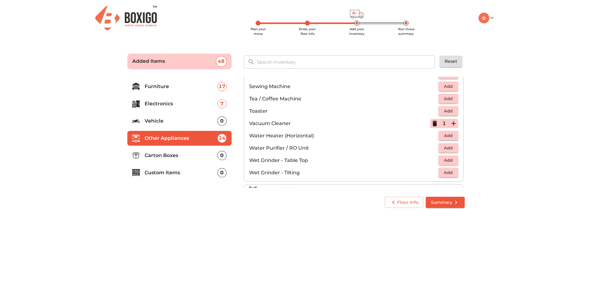
click at [444, 148] on span "Add" at bounding box center [449, 148] width 14 height 7
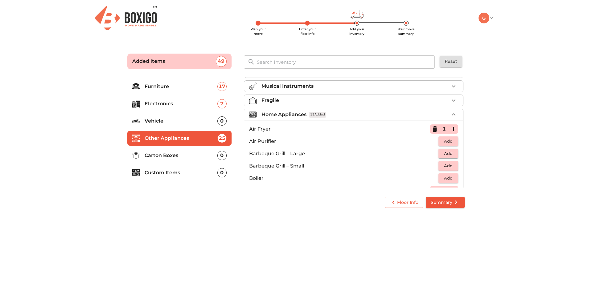
scroll to position [0, 0]
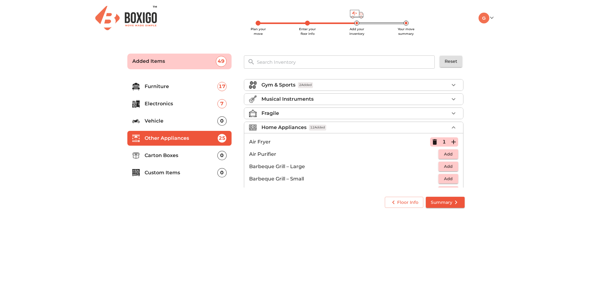
click at [326, 128] on span "12 Added" at bounding box center [317, 128] width 17 height 6
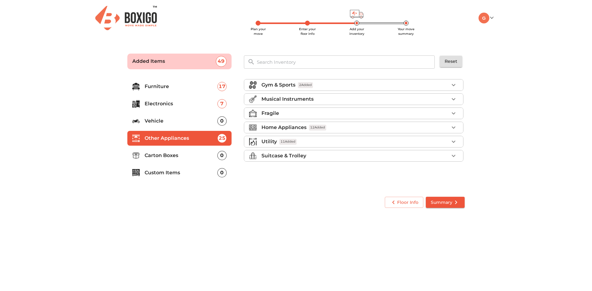
click at [326, 113] on div "Fragile" at bounding box center [356, 113] width 188 height 7
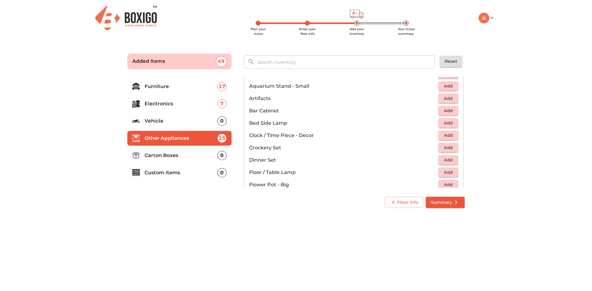
scroll to position [93, 0]
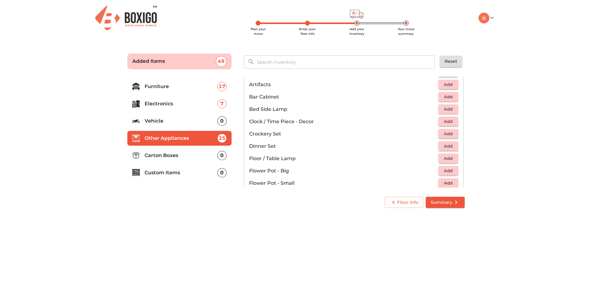
click at [453, 134] on button "Add" at bounding box center [449, 134] width 20 height 10
click at [453, 144] on button "Add" at bounding box center [449, 147] width 20 height 10
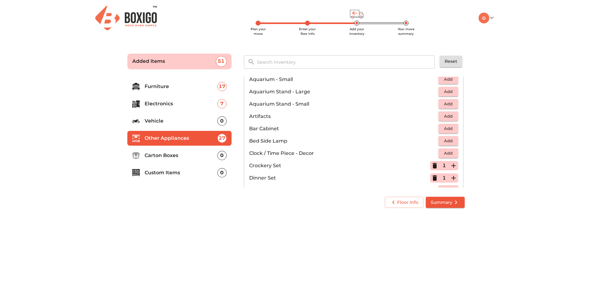
scroll to position [46, 0]
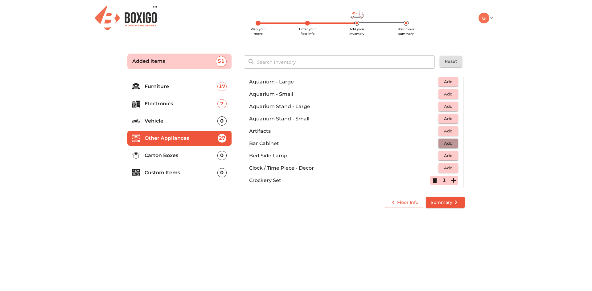
click at [444, 142] on span "Add" at bounding box center [449, 143] width 14 height 7
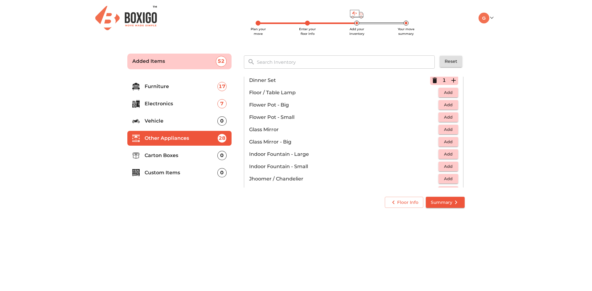
scroll to position [169, 0]
click at [181, 157] on p "Carton Boxes" at bounding box center [181, 155] width 73 height 7
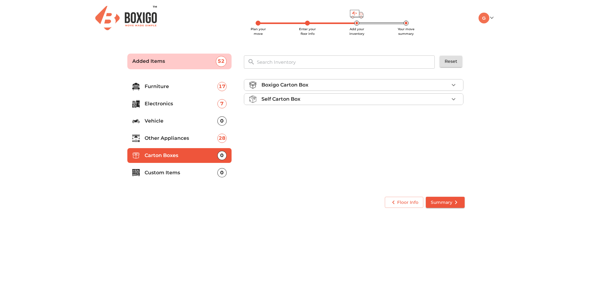
scroll to position [0, 0]
click at [191, 174] on p "Custom Items" at bounding box center [181, 172] width 73 height 7
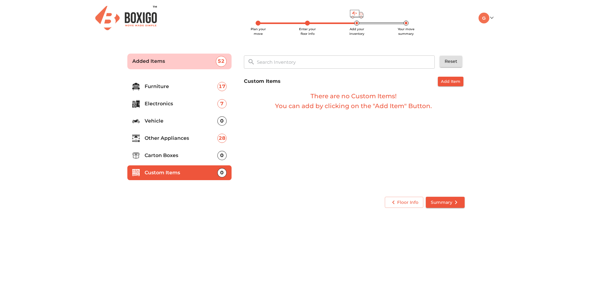
click at [192, 151] on li "Carton Boxes 0" at bounding box center [179, 155] width 104 height 15
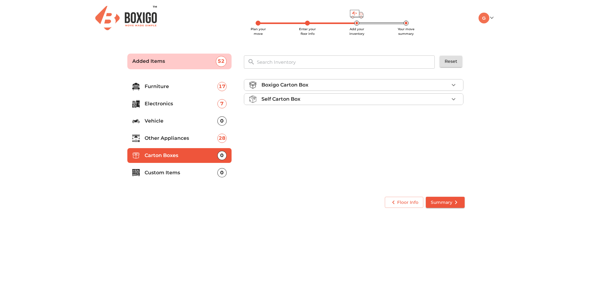
click at [458, 85] on button "button" at bounding box center [453, 84] width 9 height 9
click at [439, 114] on div "Self Carton Box" at bounding box center [356, 116] width 188 height 7
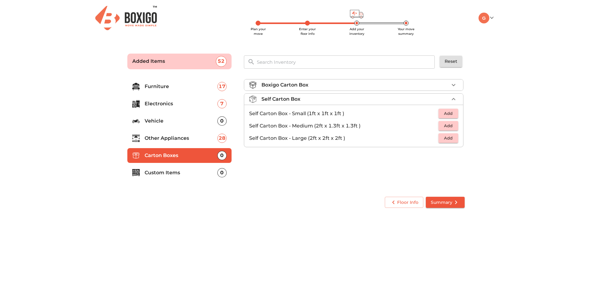
click at [450, 139] on span "Add" at bounding box center [449, 138] width 14 height 7
click at [452, 138] on icon "button" at bounding box center [454, 138] width 4 height 4
click at [438, 138] on icon "button" at bounding box center [434, 138] width 7 height 7
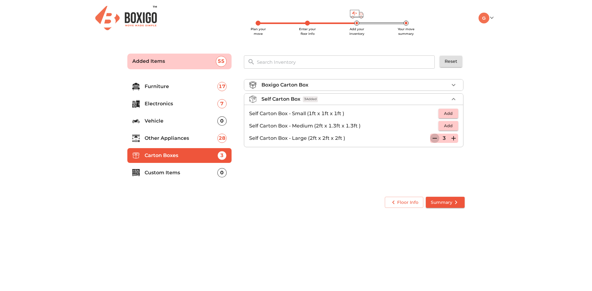
click at [438, 138] on icon "button" at bounding box center [434, 138] width 7 height 7
click at [441, 82] on div "Boxigo Carton Box" at bounding box center [356, 84] width 188 height 7
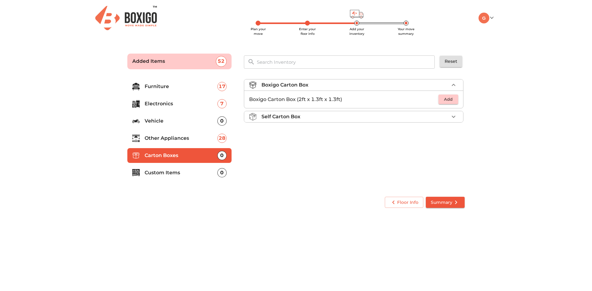
click at [441, 101] on button "Add" at bounding box center [449, 100] width 20 height 10
click at [443, 117] on div "Self Carton Box" at bounding box center [356, 116] width 188 height 7
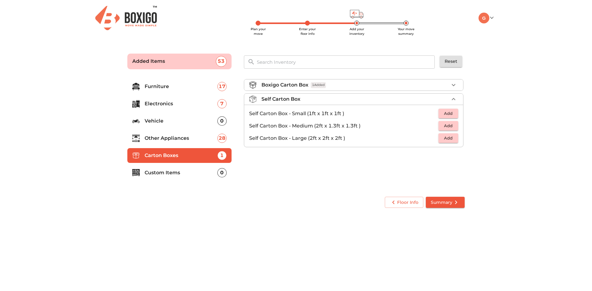
click at [448, 87] on div "Boxigo Carton Box 1 Added" at bounding box center [356, 84] width 188 height 7
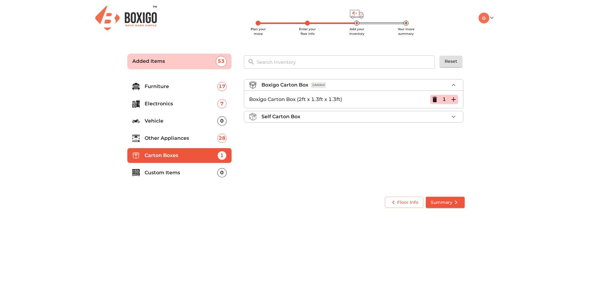
click at [432, 117] on div "Self Carton Box" at bounding box center [356, 116] width 188 height 7
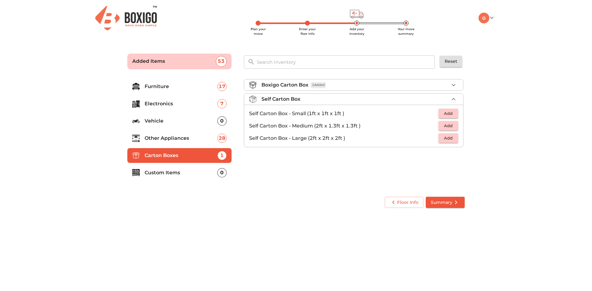
click at [436, 87] on div "Boxigo Carton Box 1 Added" at bounding box center [356, 84] width 188 height 7
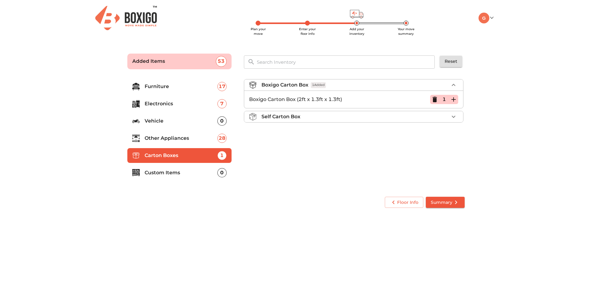
click at [455, 98] on icon "button" at bounding box center [453, 99] width 7 height 7
click at [455, 99] on icon "button" at bounding box center [453, 99] width 7 height 7
click at [193, 180] on li "Custom Items 0" at bounding box center [179, 173] width 104 height 15
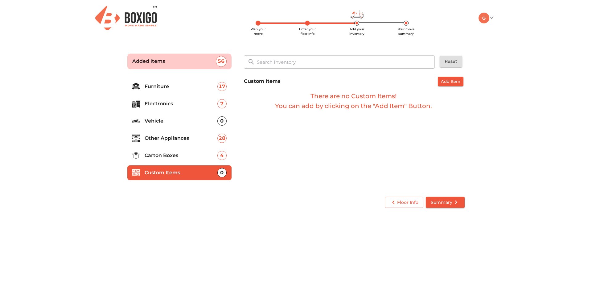
click at [195, 102] on p "Electronics" at bounding box center [181, 103] width 73 height 7
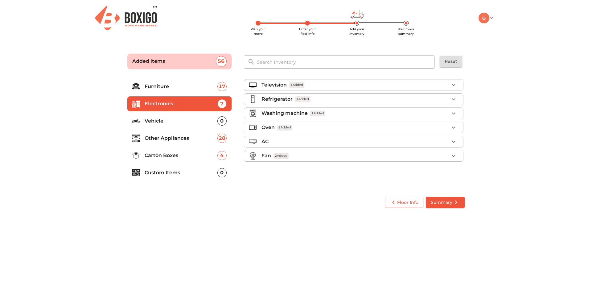
click at [197, 91] on li "Furniture 17" at bounding box center [179, 86] width 104 height 15
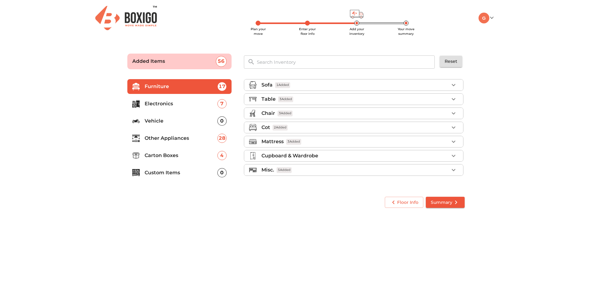
click at [396, 156] on div "Cupboard & Wardrobe" at bounding box center [356, 155] width 188 height 7
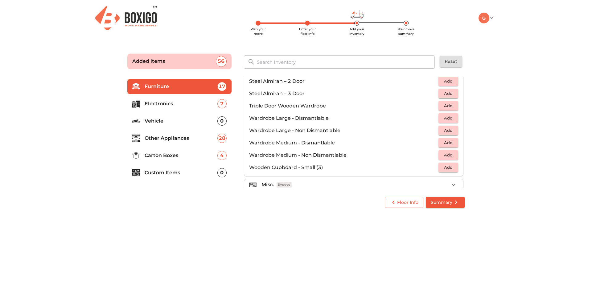
scroll to position [208, 0]
click at [346, 179] on div "Misc. 5 Added" at bounding box center [356, 176] width 188 height 7
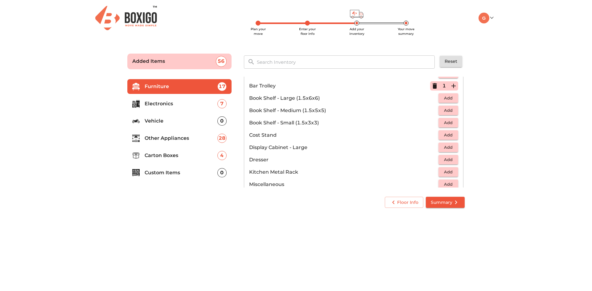
scroll to position [146, 0]
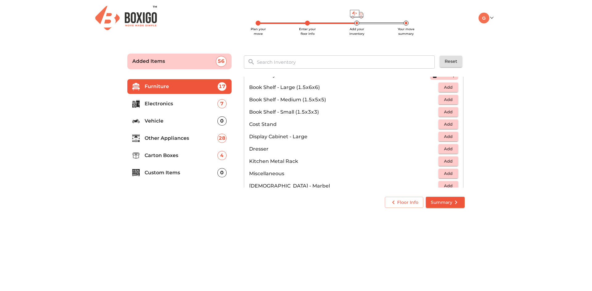
click at [450, 172] on span "Add" at bounding box center [449, 173] width 14 height 7
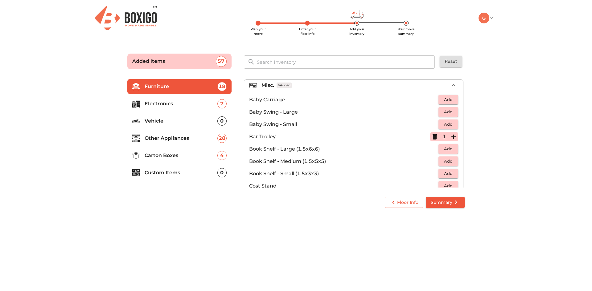
scroll to position [54, 0]
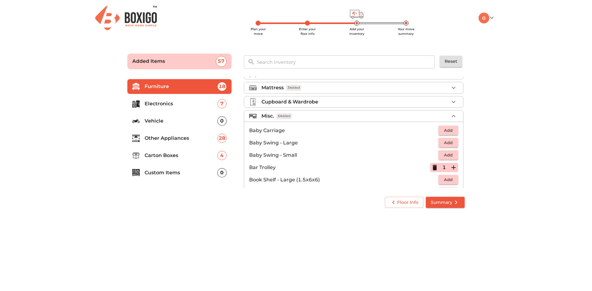
click at [308, 102] on p "Cupboard & Wardrobe" at bounding box center [290, 101] width 57 height 7
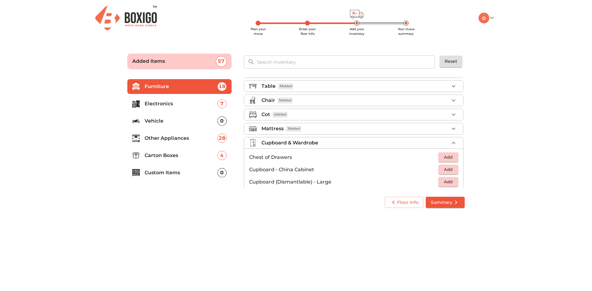
scroll to position [0, 0]
click at [314, 95] on li "Table 3 Added" at bounding box center [353, 99] width 219 height 11
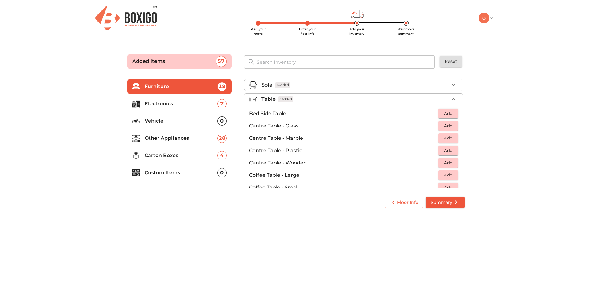
click at [451, 110] on button "Add" at bounding box center [449, 114] width 20 height 10
click at [451, 110] on icon "button" at bounding box center [453, 113] width 7 height 7
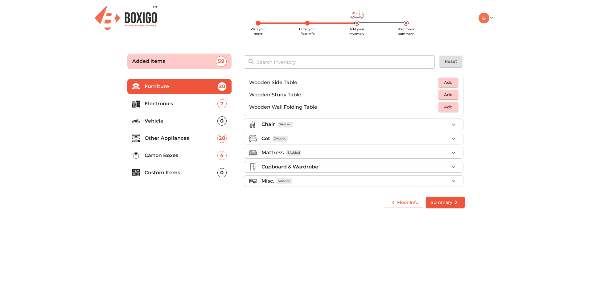
scroll to position [430, 0]
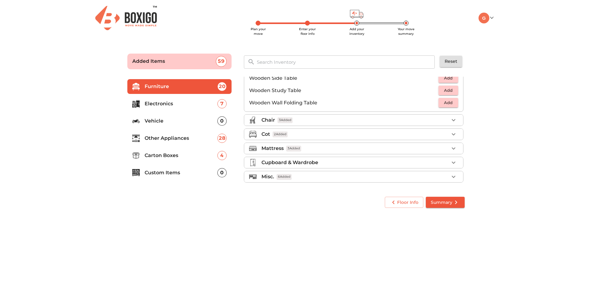
click at [324, 118] on div "Chair 3 Added" at bounding box center [356, 120] width 188 height 7
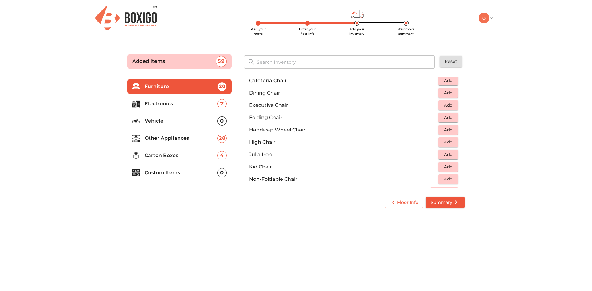
scroll to position [103, 0]
click at [444, 148] on span "Add" at bounding box center [449, 147] width 14 height 7
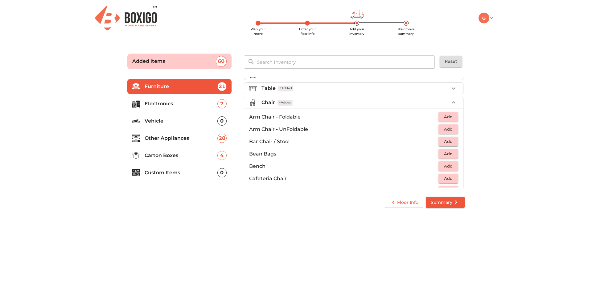
click at [442, 141] on span "Add" at bounding box center [449, 141] width 14 height 7
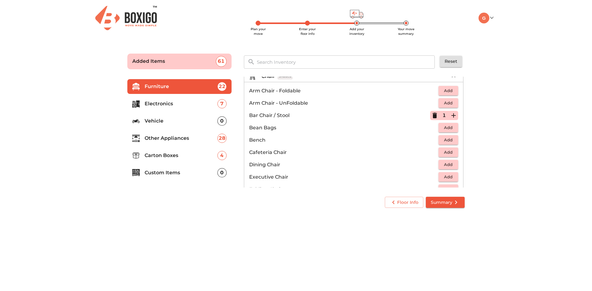
scroll to position [134, 0]
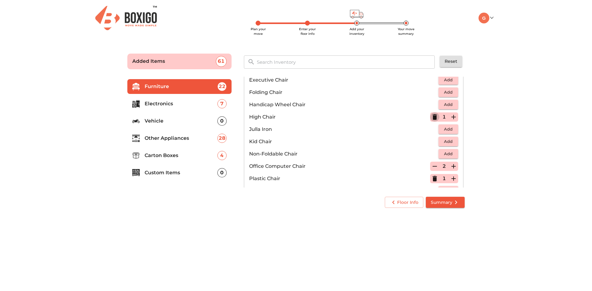
click at [433, 118] on icon "button" at bounding box center [435, 117] width 4 height 6
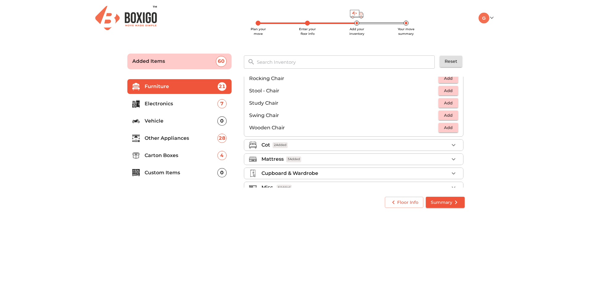
scroll to position [258, 0]
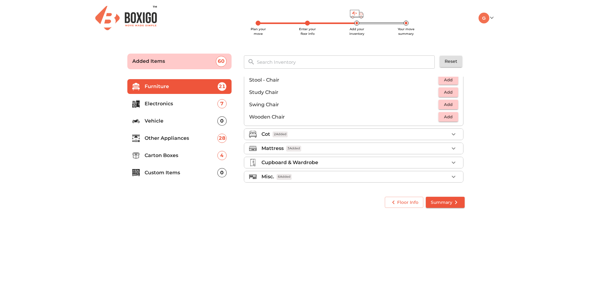
click at [313, 137] on div "Cot 2 Added" at bounding box center [356, 134] width 188 height 7
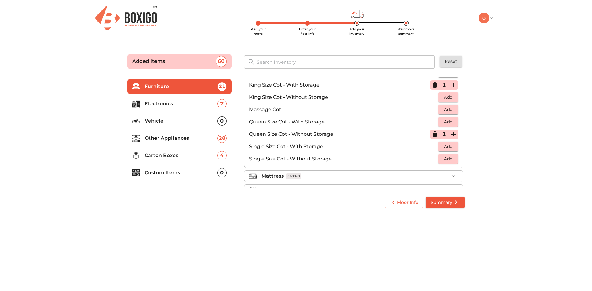
scroll to position [196, 0]
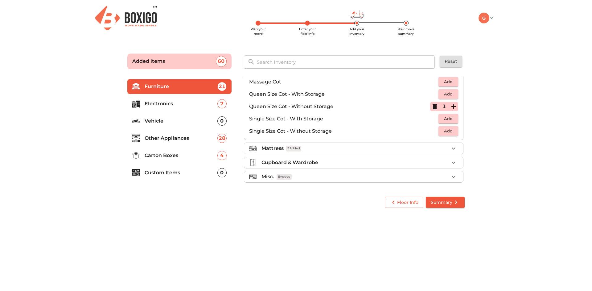
click at [338, 163] on div "Cupboard & Wardrobe" at bounding box center [356, 162] width 188 height 7
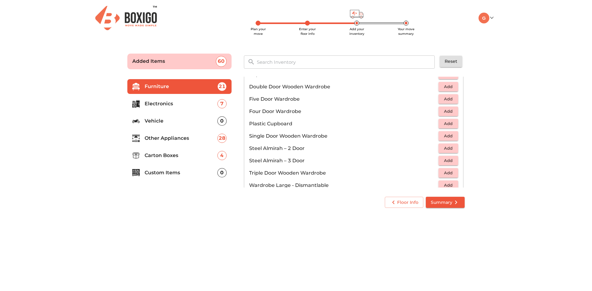
scroll to position [72, 0]
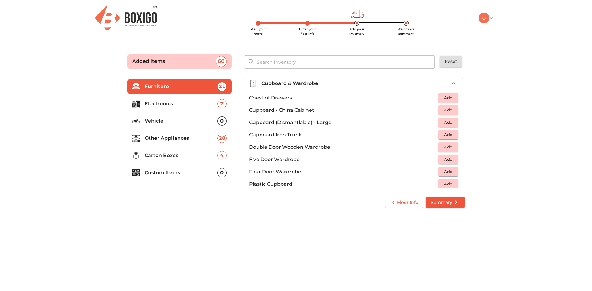
click at [182, 121] on p "Vehicle" at bounding box center [181, 121] width 73 height 7
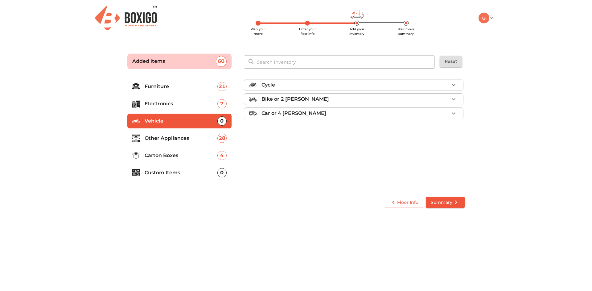
scroll to position [0, 0]
click at [182, 136] on p "Other Appliances" at bounding box center [181, 138] width 73 height 7
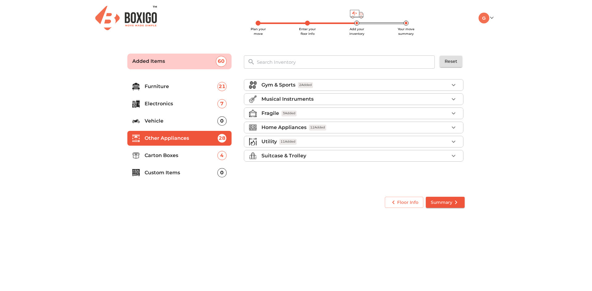
click at [334, 82] on div "Gym & Sports 2 Added" at bounding box center [356, 84] width 188 height 7
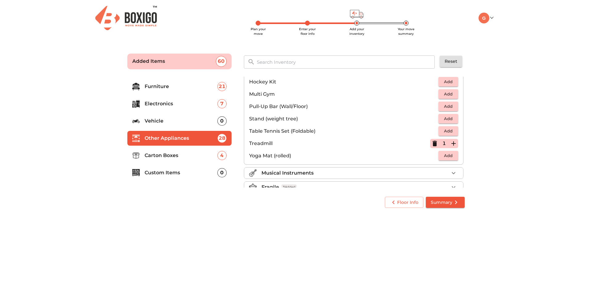
scroll to position [154, 0]
click at [442, 156] on span "Add" at bounding box center [449, 154] width 14 height 7
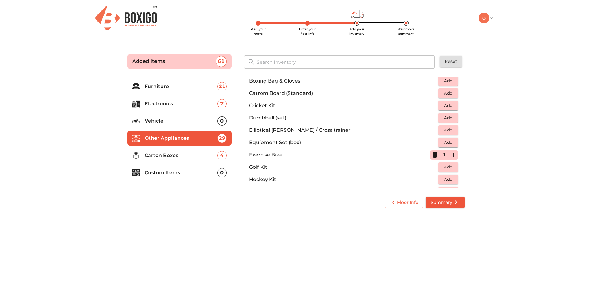
scroll to position [31, 0]
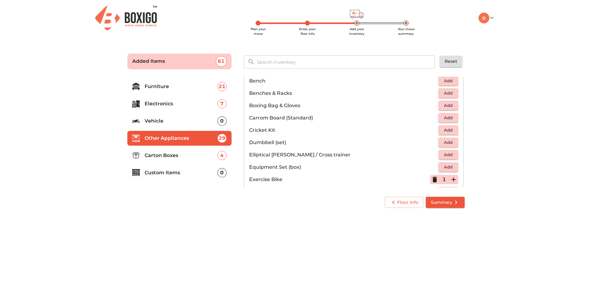
click at [175, 157] on p "Carton Boxes" at bounding box center [181, 155] width 73 height 7
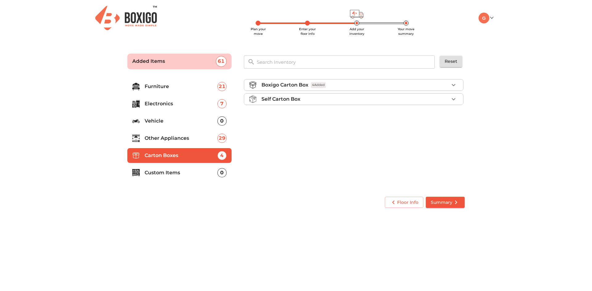
click at [175, 171] on p "Custom Items" at bounding box center [181, 172] width 73 height 7
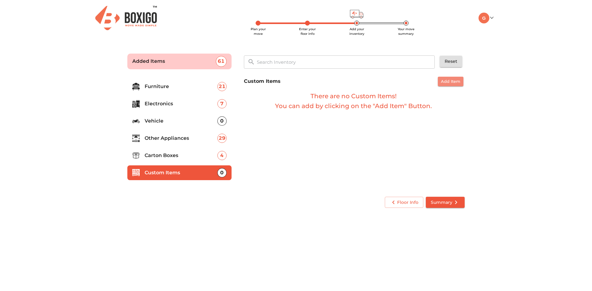
click at [454, 83] on span "Add Item" at bounding box center [450, 81] width 19 height 7
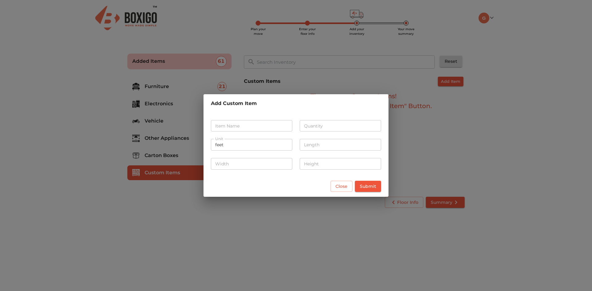
click at [258, 124] on input "text" at bounding box center [251, 126] width 81 height 12
click at [344, 190] on span "Close" at bounding box center [342, 187] width 12 height 8
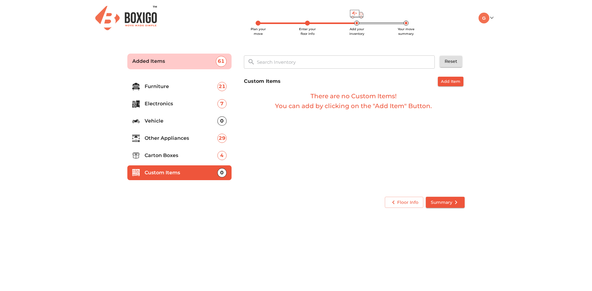
click at [167, 153] on p "Carton Boxes" at bounding box center [181, 155] width 73 height 7
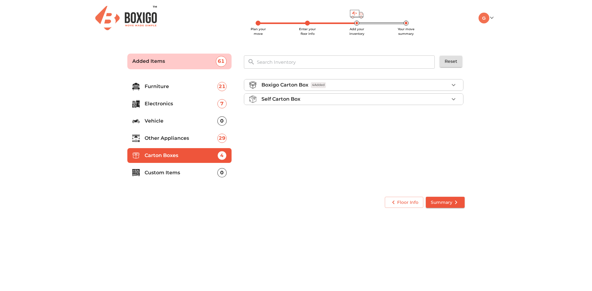
click at [419, 103] on div "Self Carton Box" at bounding box center [356, 99] width 188 height 7
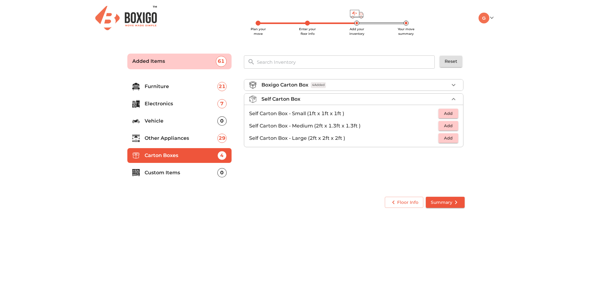
click at [406, 84] on div "Boxigo Carton Box 4 Added" at bounding box center [356, 84] width 188 height 7
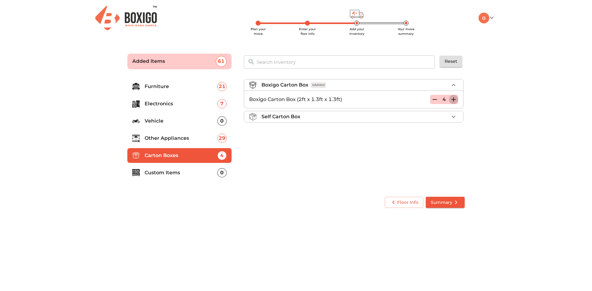
click at [453, 100] on icon "button" at bounding box center [454, 99] width 4 height 4
click at [176, 141] on p "Other Appliances" at bounding box center [181, 138] width 73 height 7
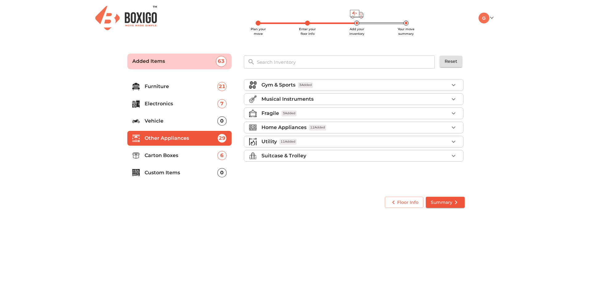
click at [308, 143] on div "Utility 11 Added" at bounding box center [356, 141] width 188 height 7
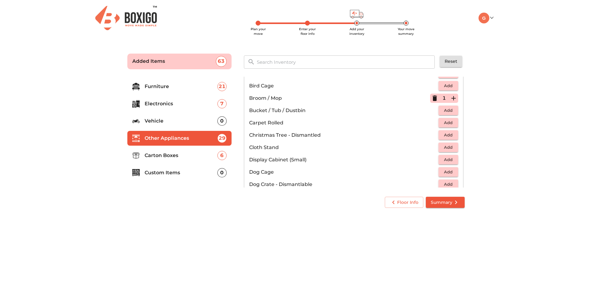
scroll to position [123, 0]
click at [444, 116] on span "Add" at bounding box center [449, 119] width 14 height 7
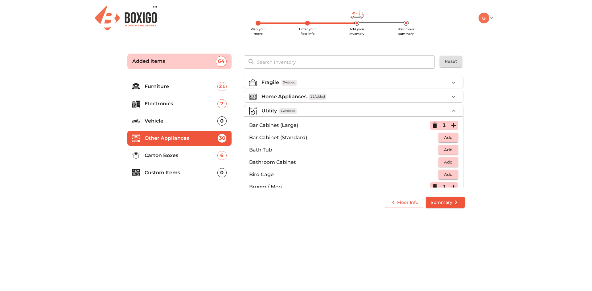
click at [326, 94] on span "12 Added" at bounding box center [317, 97] width 17 height 6
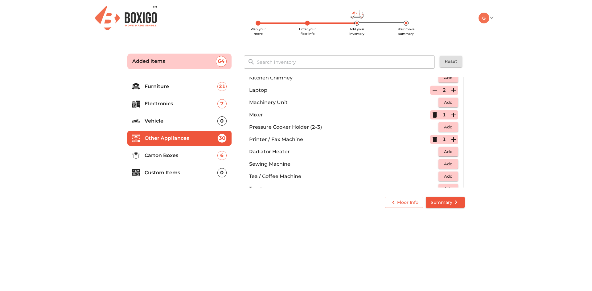
scroll to position [339, 0]
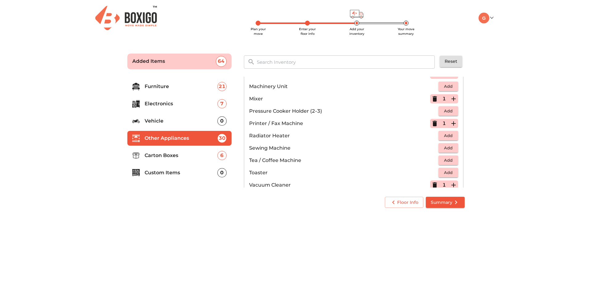
click at [446, 160] on span "Add" at bounding box center [449, 160] width 14 height 7
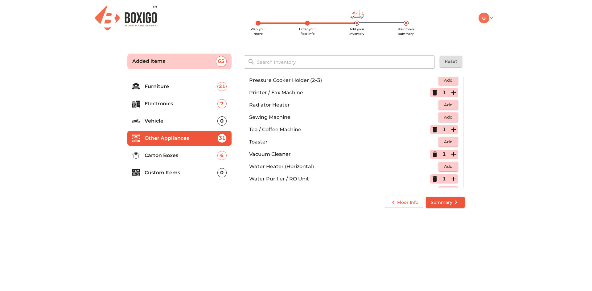
click at [433, 131] on icon "button" at bounding box center [435, 130] width 4 height 6
click at [445, 138] on button "Add" at bounding box center [449, 142] width 20 height 10
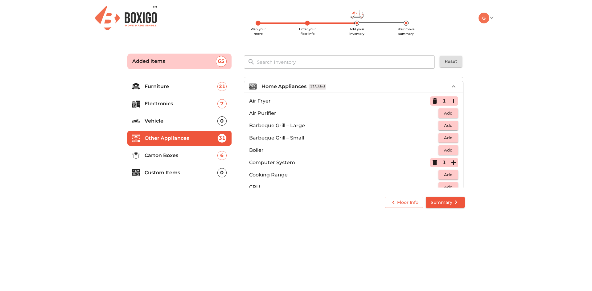
scroll to position [27, 0]
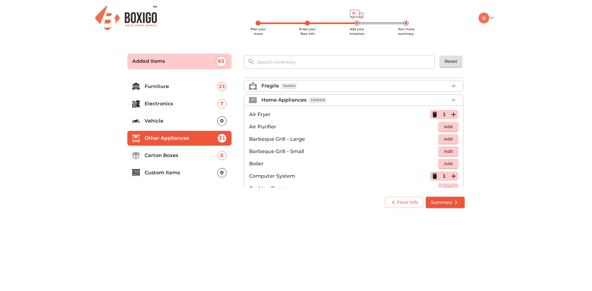
click at [347, 101] on div "Home Appliances 13 Added" at bounding box center [356, 100] width 188 height 7
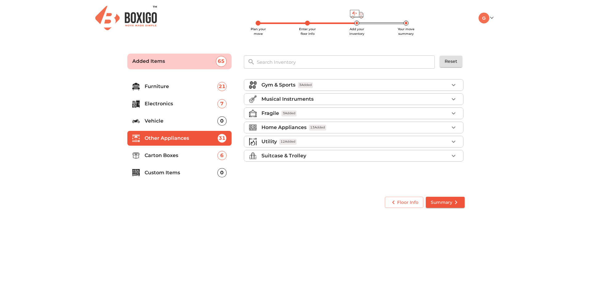
scroll to position [0, 0]
click at [316, 142] on div "Utility 12 Added" at bounding box center [356, 141] width 188 height 7
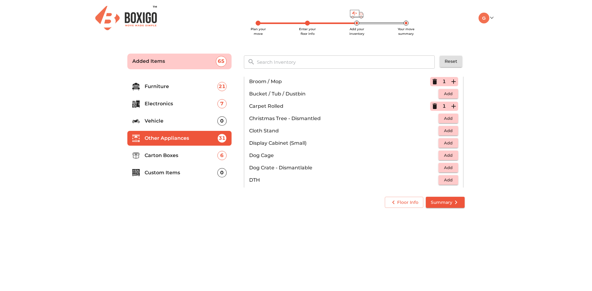
scroll to position [123, 0]
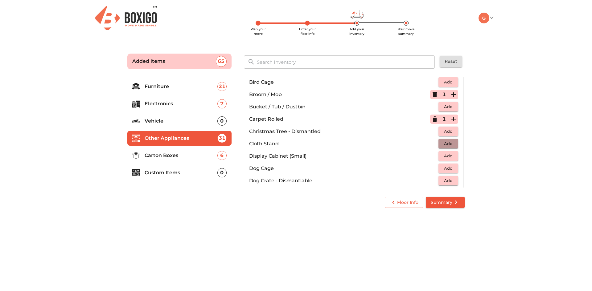
click at [443, 143] on span "Add" at bounding box center [449, 143] width 14 height 7
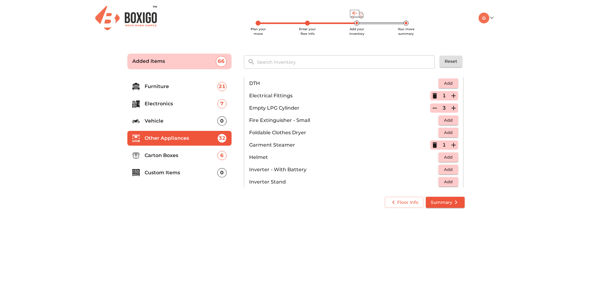
scroll to position [247, 0]
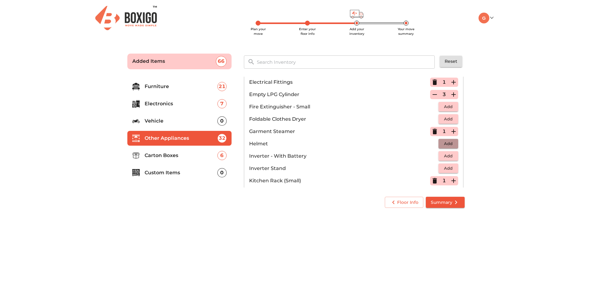
click at [444, 143] on span "Add" at bounding box center [449, 143] width 14 height 7
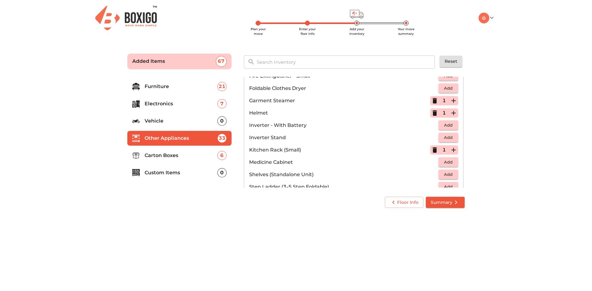
scroll to position [308, 0]
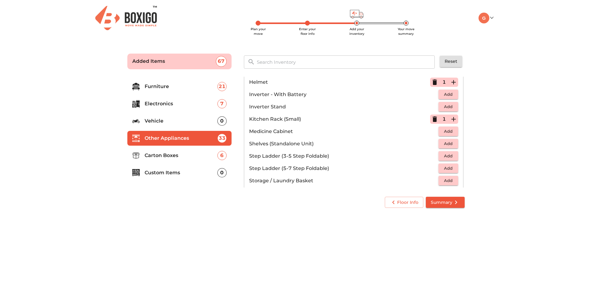
click at [446, 145] on span "Add" at bounding box center [449, 143] width 14 height 7
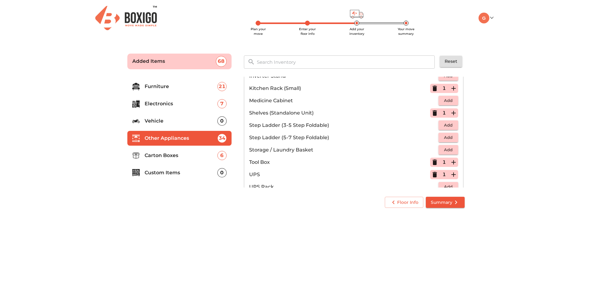
click at [442, 150] on span "Add" at bounding box center [449, 149] width 14 height 7
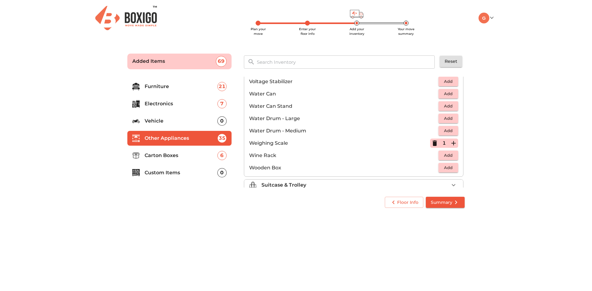
scroll to position [463, 0]
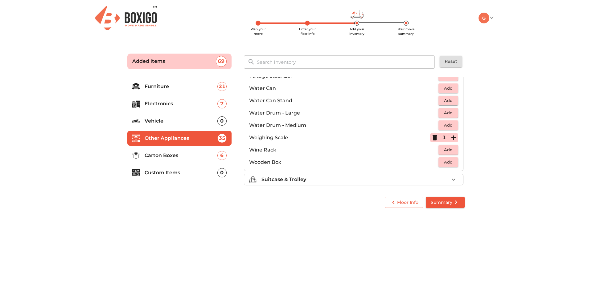
click at [178, 156] on p "Carton Boxes" at bounding box center [181, 155] width 73 height 7
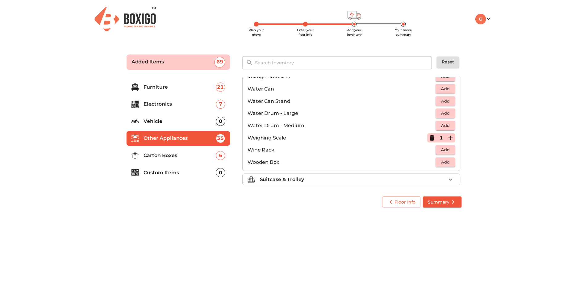
scroll to position [0, 0]
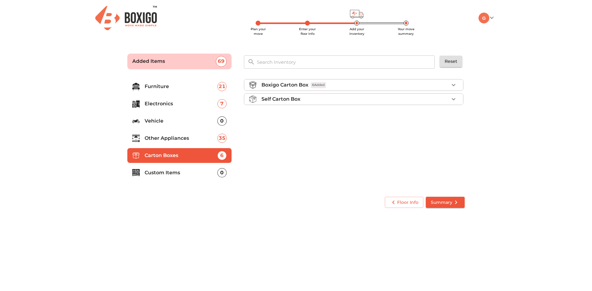
click at [175, 172] on p "Custom Items" at bounding box center [181, 172] width 73 height 7
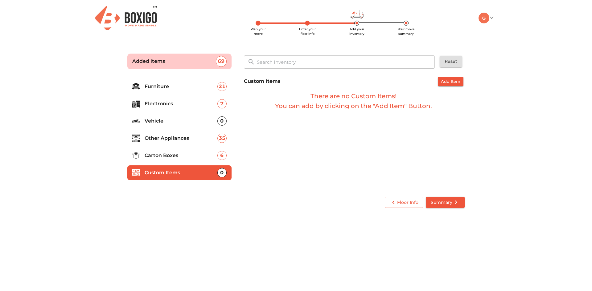
click at [174, 157] on p "Carton Boxes" at bounding box center [181, 155] width 73 height 7
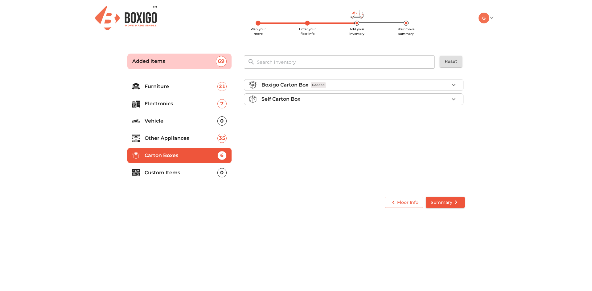
click at [364, 98] on div "Self Carton Box" at bounding box center [356, 99] width 188 height 7
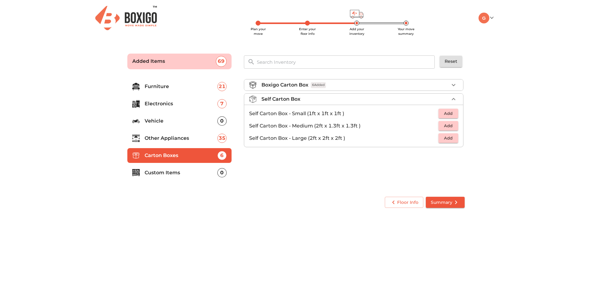
click at [454, 114] on span "Add" at bounding box center [449, 113] width 14 height 7
click at [449, 121] on li "Self Carton Box - Medium (2ft x 1.3ft x 1.3ft ) Add" at bounding box center [353, 126] width 219 height 12
click at [448, 124] on span "Add" at bounding box center [449, 125] width 14 height 7
click at [449, 138] on span "Add" at bounding box center [449, 138] width 14 height 7
click at [167, 176] on p "Custom Items" at bounding box center [181, 172] width 73 height 7
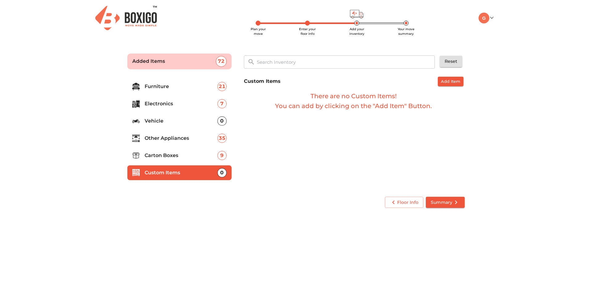
click at [446, 81] on span "Add Item" at bounding box center [450, 81] width 19 height 7
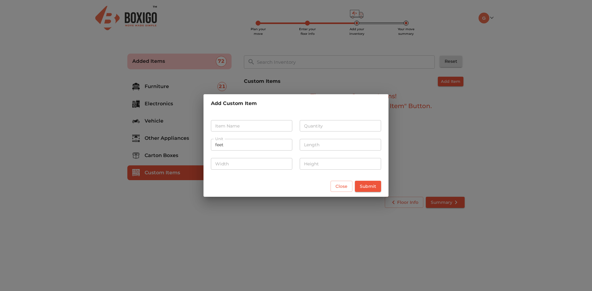
click at [274, 129] on input "text" at bounding box center [251, 126] width 81 height 12
type input "Cloths"
click at [346, 127] on input "number" at bounding box center [340, 126] width 81 height 12
click at [374, 189] on span "Submit" at bounding box center [368, 187] width 16 height 8
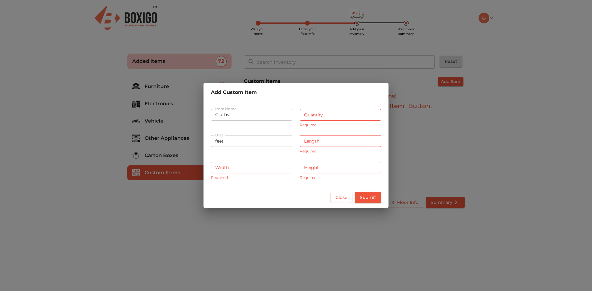
click at [347, 116] on input "number" at bounding box center [340, 115] width 81 height 12
click at [341, 195] on span "Close" at bounding box center [342, 198] width 12 height 8
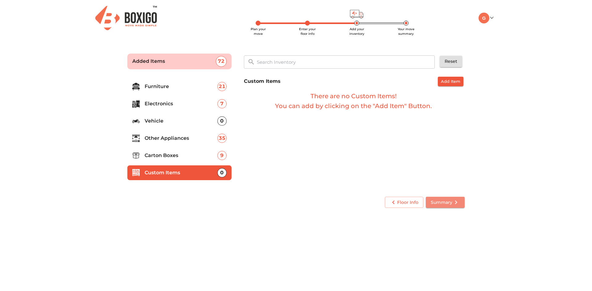
click at [455, 198] on button "Summary" at bounding box center [445, 202] width 39 height 11
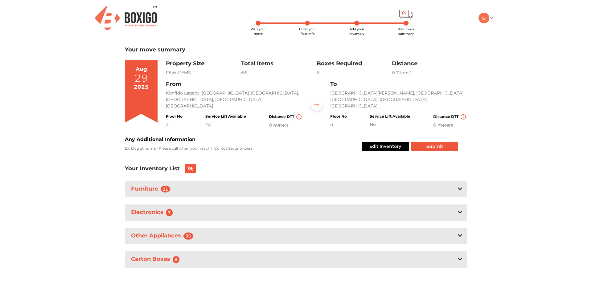
click at [89, 164] on div "Plan your move Enter your floor info Add your inventory Your move summary My Mo…" at bounding box center [296, 145] width 592 height 290
click at [427, 144] on button "Submit" at bounding box center [434, 147] width 47 height 10
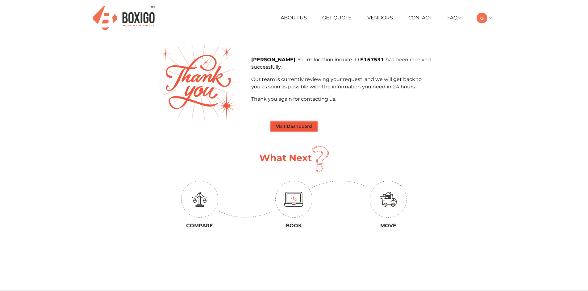
click at [294, 126] on button "Visit Dashboard" at bounding box center [293, 127] width 47 height 10
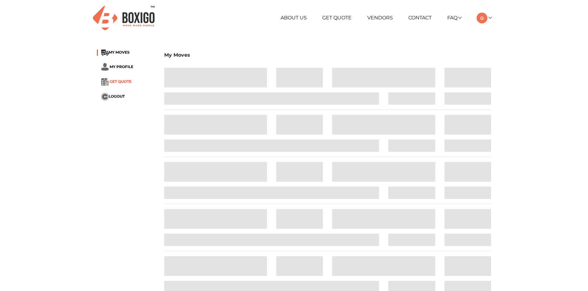
click at [124, 84] on span "GET QUOTE" at bounding box center [120, 81] width 22 height 5
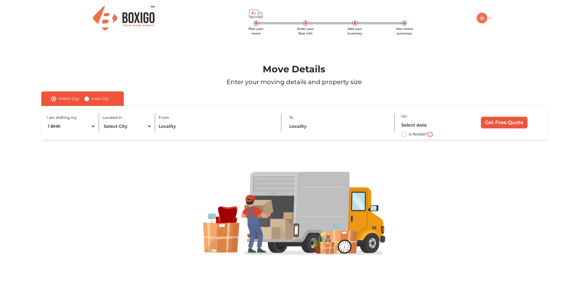
click at [482, 23] on img at bounding box center [481, 18] width 11 height 11
click at [505, 47] on link "Make Estimate" at bounding box center [500, 49] width 49 height 11
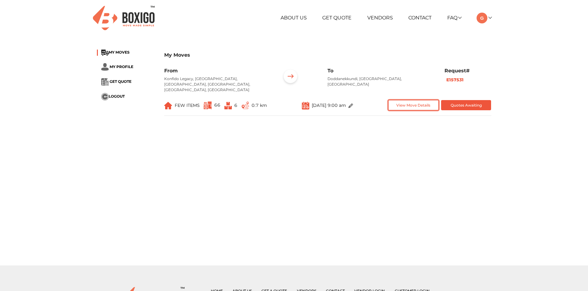
click at [422, 104] on button "View Move Details" at bounding box center [413, 105] width 50 height 10
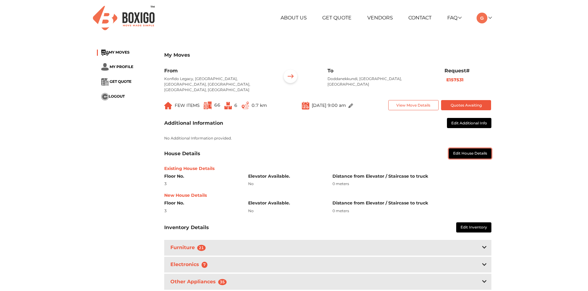
click at [467, 151] on button "Edit House Details" at bounding box center [469, 154] width 43 height 10
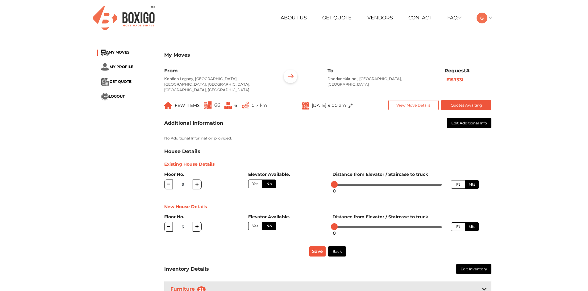
click at [256, 183] on label "Yes" at bounding box center [255, 184] width 14 height 9
click at [256, 183] on input "Yes" at bounding box center [254, 183] width 4 height 4
radio input "true"
click at [312, 251] on button "Save" at bounding box center [317, 252] width 16 height 10
radio input "true"
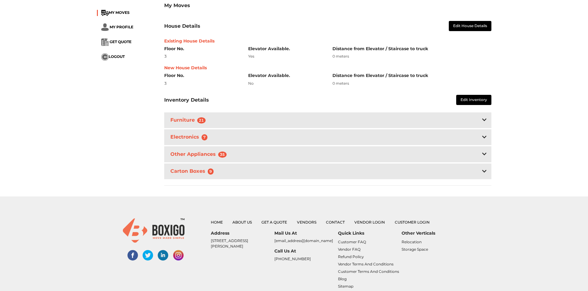
scroll to position [93, 0]
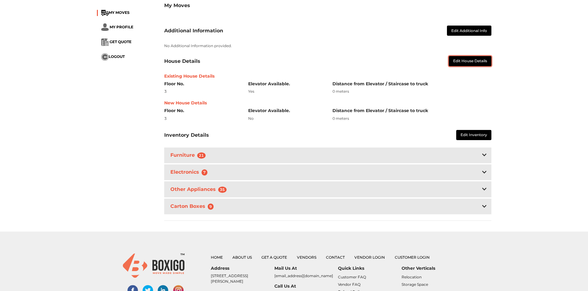
click at [464, 63] on button "Edit House Details" at bounding box center [469, 61] width 43 height 10
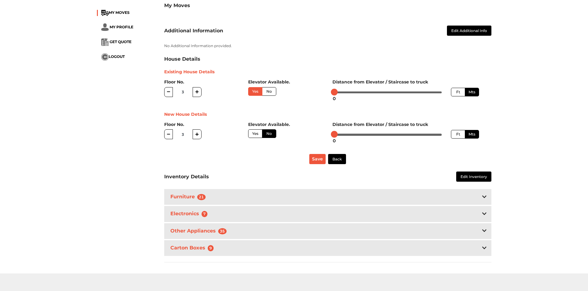
click at [200, 94] on button "button" at bounding box center [196, 92] width 9 height 10
type input "4"
click at [316, 157] on button "Save" at bounding box center [317, 159] width 16 height 10
radio input "true"
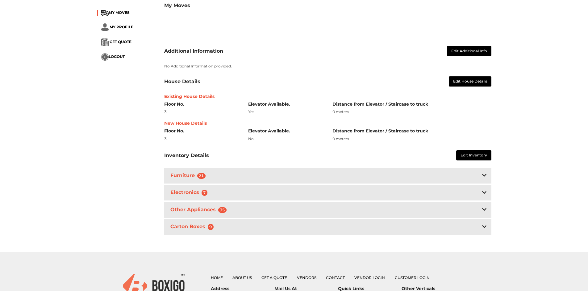
scroll to position [113, 0]
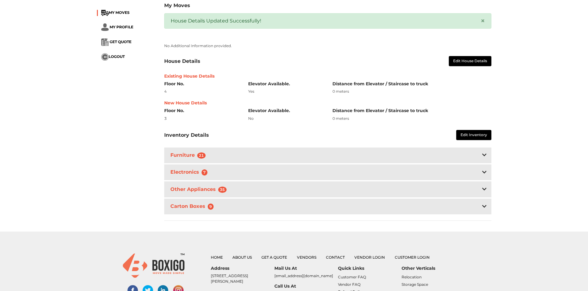
click at [474, 155] on div "Furniture 21" at bounding box center [327, 156] width 327 height 16
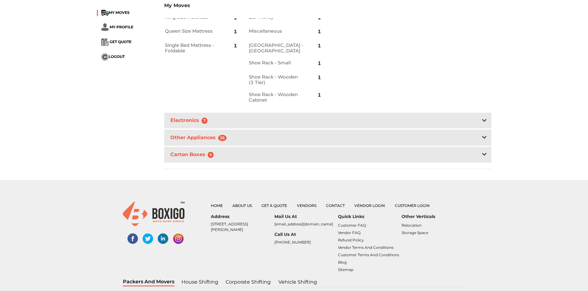
scroll to position [339, 0]
click at [327, 122] on div "Electronics 7" at bounding box center [327, 120] width 327 height 16
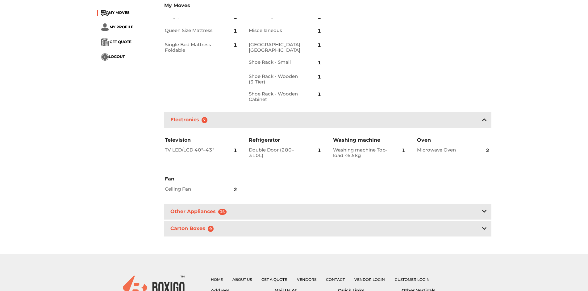
click at [310, 211] on div "Other Appliances 35" at bounding box center [327, 212] width 327 height 16
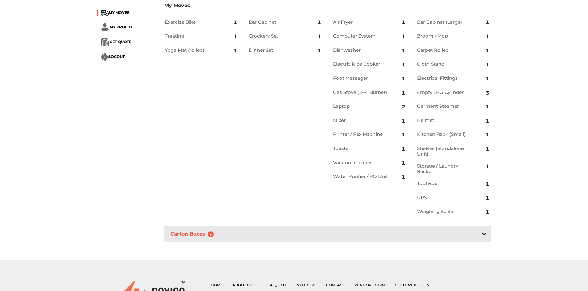
scroll to position [586, 0]
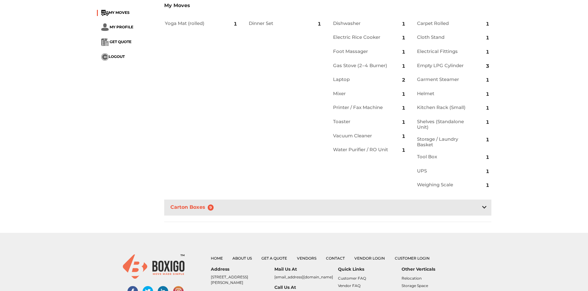
click at [298, 212] on div "Carton Boxes 9" at bounding box center [327, 208] width 327 height 16
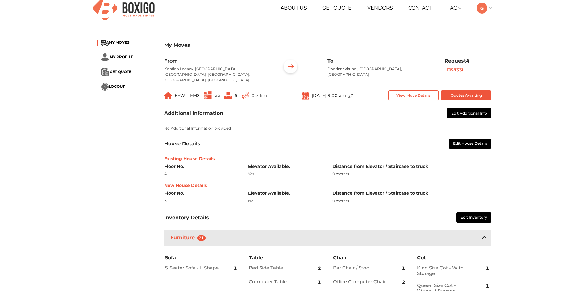
scroll to position [0, 0]
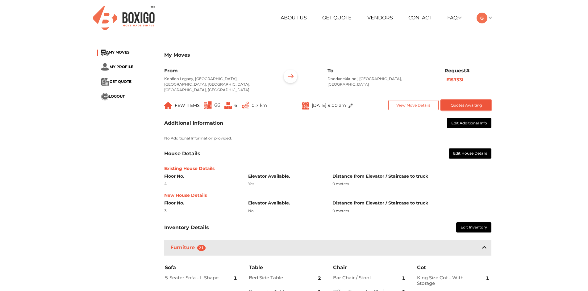
click at [472, 102] on button "Quotes Awaiting" at bounding box center [466, 105] width 50 height 10
click at [489, 17] on link at bounding box center [483, 18] width 14 height 6
click at [488, 17] on link at bounding box center [483, 18] width 14 height 6
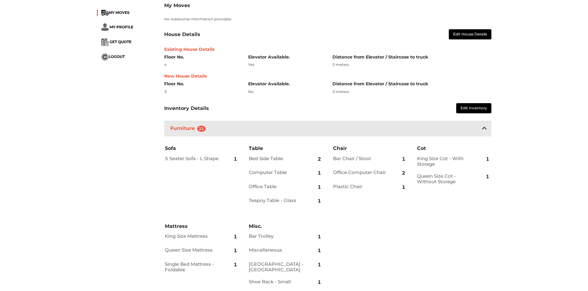
scroll to position [123, 0]
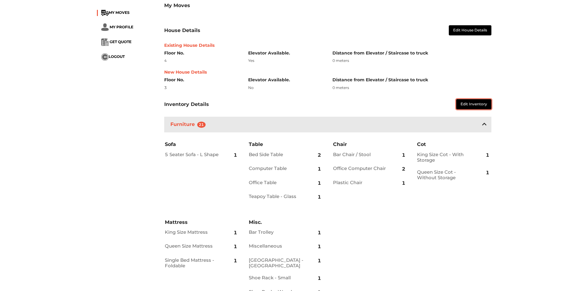
click at [478, 102] on button "Edit Inventory" at bounding box center [473, 104] width 35 height 10
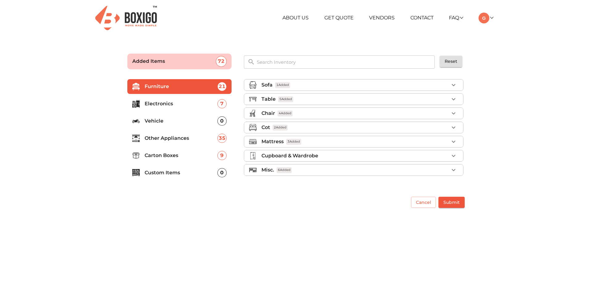
click at [172, 155] on p "Carton Boxes" at bounding box center [181, 155] width 73 height 7
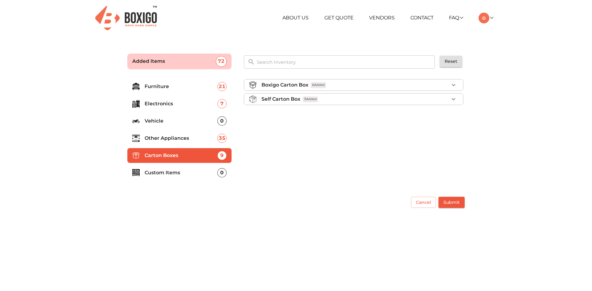
click at [420, 98] on div "Self Carton Box 3 Added" at bounding box center [356, 99] width 188 height 7
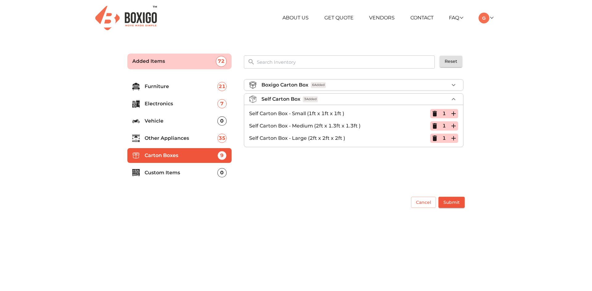
click at [420, 98] on div "Self Carton Box 3 Added" at bounding box center [356, 99] width 188 height 7
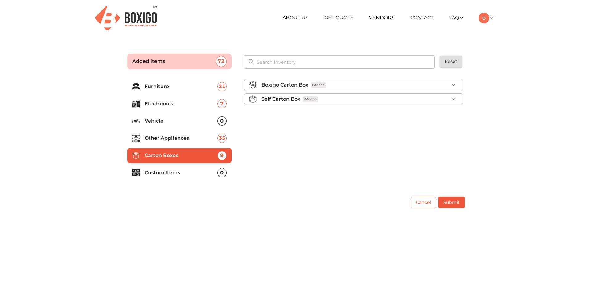
click at [164, 133] on li "Other Appliances 35" at bounding box center [179, 138] width 104 height 15
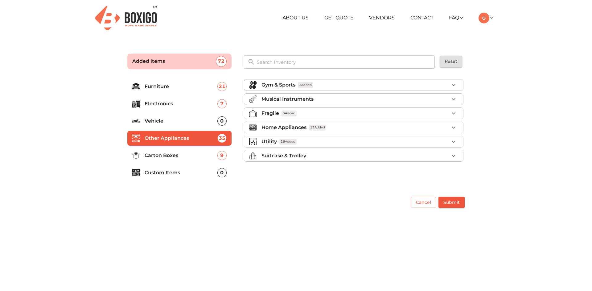
click at [314, 64] on input "text" at bounding box center [346, 62] width 186 height 13
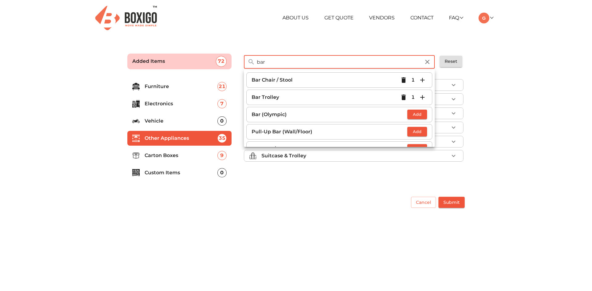
type input "bar"
click at [402, 99] on icon "button" at bounding box center [404, 98] width 4 height 6
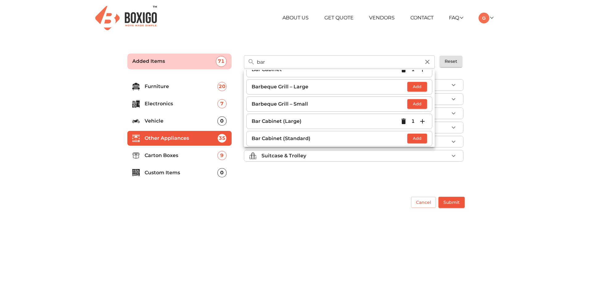
scroll to position [101, 0]
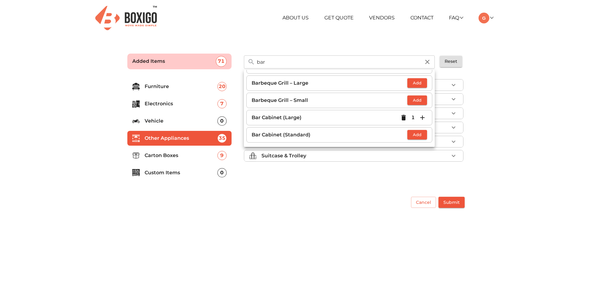
click at [402, 118] on icon "button" at bounding box center [404, 118] width 4 height 6
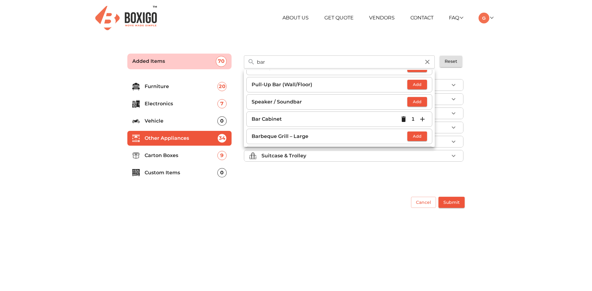
scroll to position [39, 0]
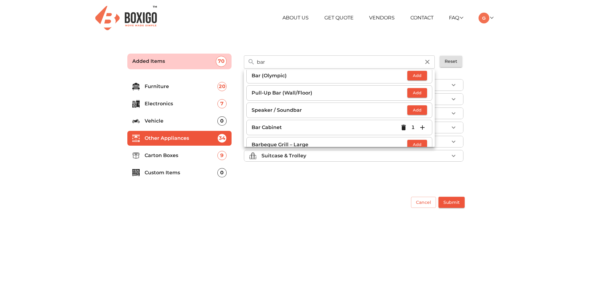
click at [402, 126] on icon "button" at bounding box center [404, 128] width 4 height 6
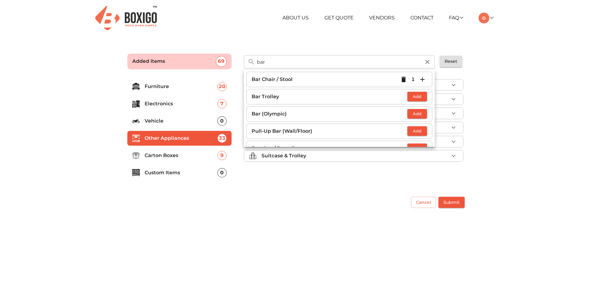
scroll to position [0, 0]
click at [400, 80] on icon "button" at bounding box center [403, 79] width 7 height 7
click at [376, 186] on div "Gym & Sports 3 Added Musical Instruments Fragile 2 Added Home Appliances 13 Add…" at bounding box center [354, 132] width 226 height 117
click at [502, 82] on main "Added Items 68 bar ​ Bar Chair / Stool Add Bar Trolley Add Bar (Olympic) Add Pu…" at bounding box center [296, 130] width 592 height 170
click at [427, 63] on icon "button" at bounding box center [427, 62] width 4 height 4
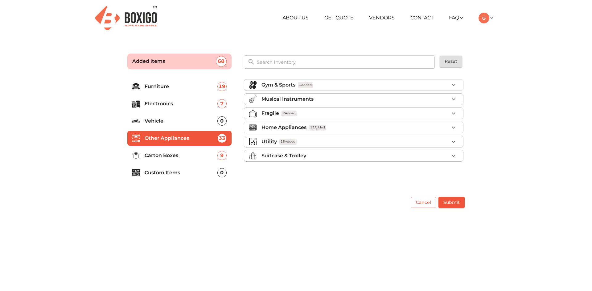
click at [338, 115] on div "Fragile 2 Added" at bounding box center [356, 113] width 188 height 7
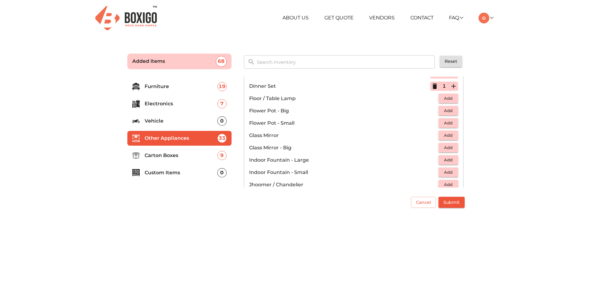
scroll to position [154, 0]
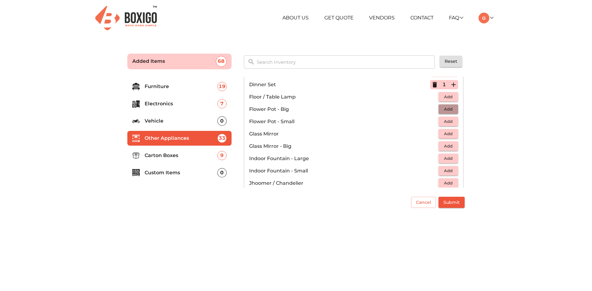
click at [448, 109] on span "Add" at bounding box center [449, 109] width 14 height 7
click at [450, 109] on icon "button" at bounding box center [453, 109] width 7 height 7
click at [447, 134] on span "Add" at bounding box center [449, 133] width 14 height 7
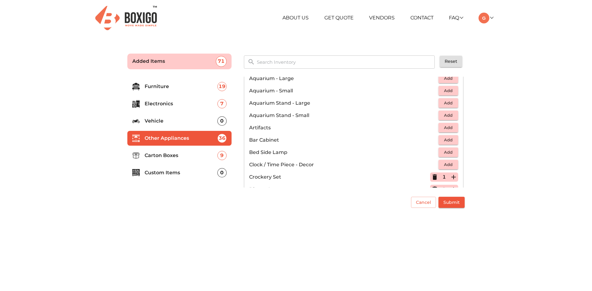
scroll to position [62, 0]
click at [445, 152] on span "Add" at bounding box center [449, 152] width 14 height 7
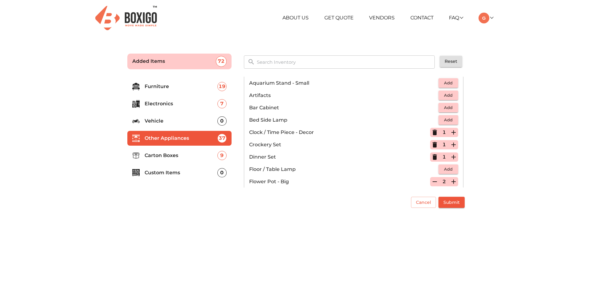
scroll to position [93, 0]
click at [445, 186] on span "Add" at bounding box center [449, 183] width 14 height 7
click at [452, 183] on icon "button" at bounding box center [454, 183] width 4 height 4
click at [444, 98] on span "Add" at bounding box center [449, 96] width 14 height 7
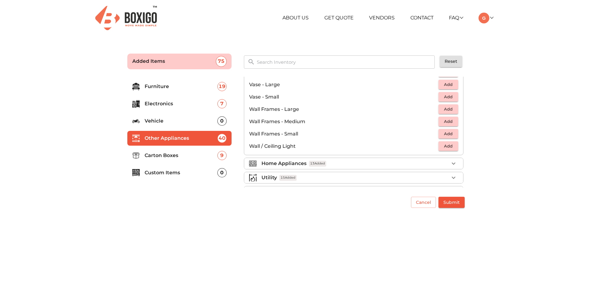
scroll to position [416, 0]
click at [314, 178] on div "Suitcase & Trolley" at bounding box center [356, 176] width 188 height 7
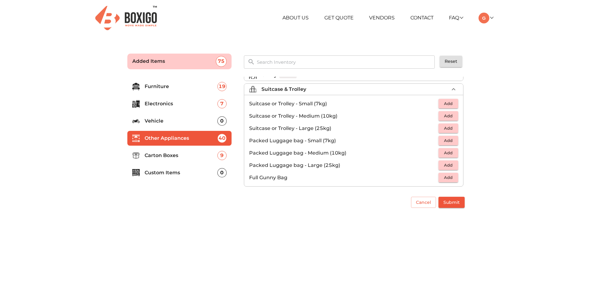
scroll to position [48, 0]
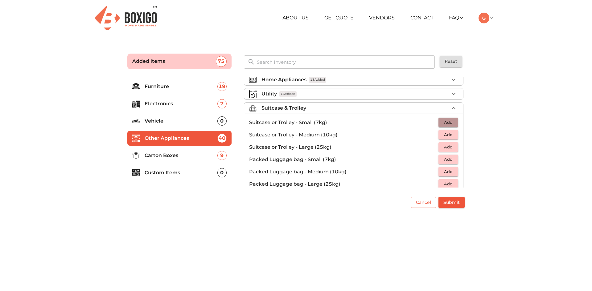
click at [450, 123] on span "Add" at bounding box center [449, 122] width 14 height 7
click at [450, 123] on icon "button" at bounding box center [453, 122] width 7 height 7
click at [447, 134] on span "Add" at bounding box center [449, 134] width 14 height 7
click at [450, 134] on icon "button" at bounding box center [453, 134] width 7 height 7
click at [446, 171] on span "Add" at bounding box center [449, 171] width 14 height 7
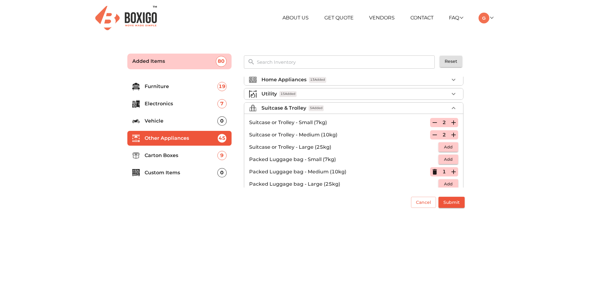
click at [447, 160] on span "Add" at bounding box center [449, 159] width 14 height 7
click at [448, 183] on span "Add" at bounding box center [449, 184] width 14 height 7
click at [431, 132] on icon "button" at bounding box center [434, 134] width 7 height 7
click at [450, 134] on icon "button" at bounding box center [453, 134] width 7 height 7
click at [433, 184] on icon "button" at bounding box center [435, 185] width 4 height 6
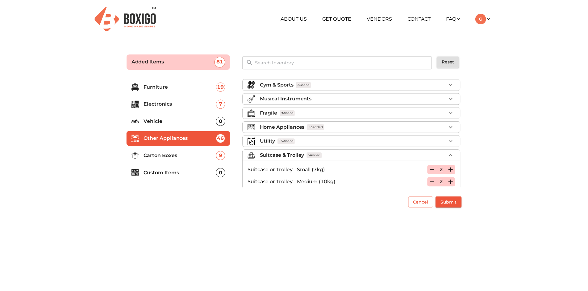
scroll to position [0, 0]
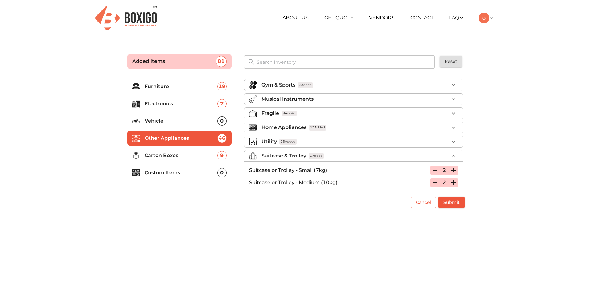
click at [201, 152] on p "Carton Boxes" at bounding box center [181, 155] width 73 height 7
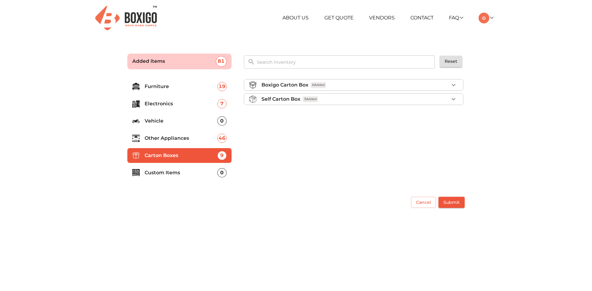
click at [390, 87] on div "Boxigo Carton Box 6 Added" at bounding box center [356, 84] width 188 height 7
click at [434, 98] on icon "button" at bounding box center [434, 99] width 7 height 7
click at [436, 116] on div "Self Carton Box 3 Added" at bounding box center [356, 116] width 188 height 7
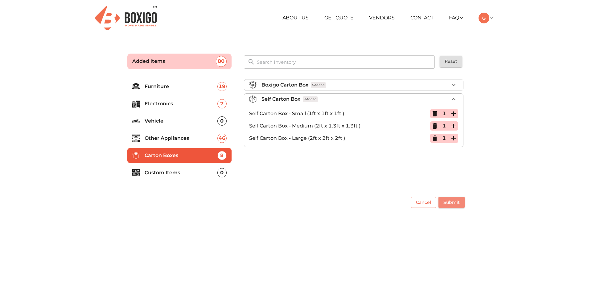
click at [457, 202] on span "Submit" at bounding box center [451, 203] width 16 height 8
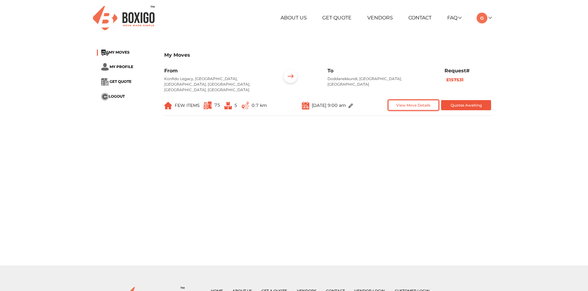
click at [423, 105] on button "View Move Details" at bounding box center [413, 105] width 50 height 10
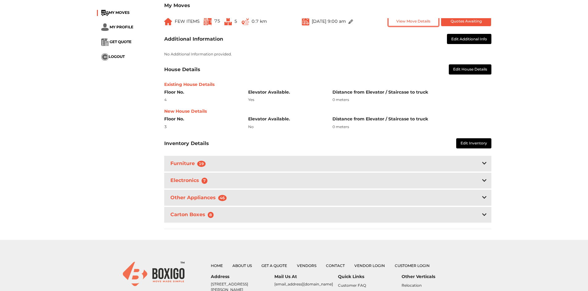
scroll to position [93, 0]
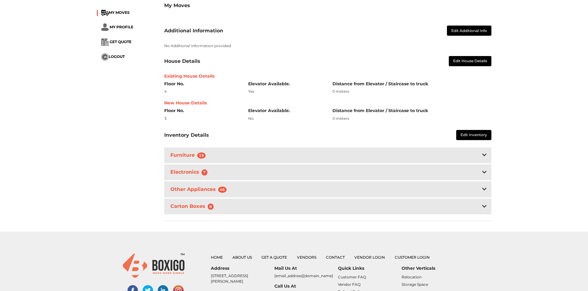
click at [305, 154] on div "Furniture 19" at bounding box center [327, 156] width 327 height 16
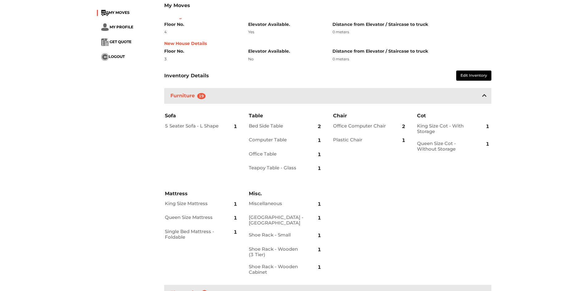
scroll to position [247, 0]
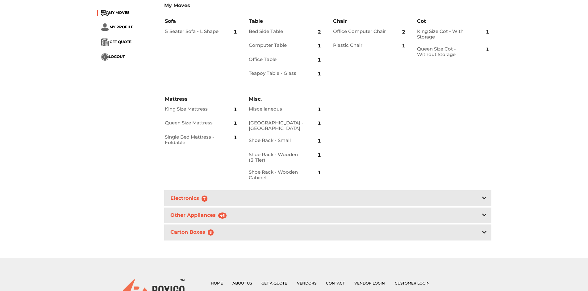
click at [344, 202] on div "Electronics 7" at bounding box center [327, 199] width 327 height 16
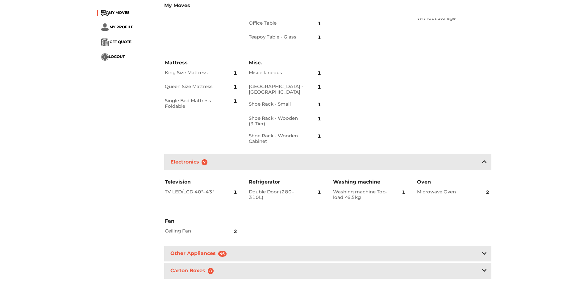
scroll to position [401, 0]
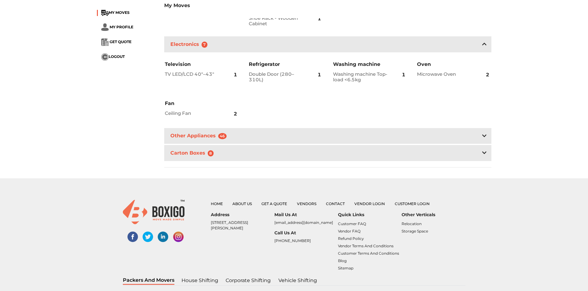
click at [323, 135] on div "Other Appliances 46" at bounding box center [327, 136] width 327 height 16
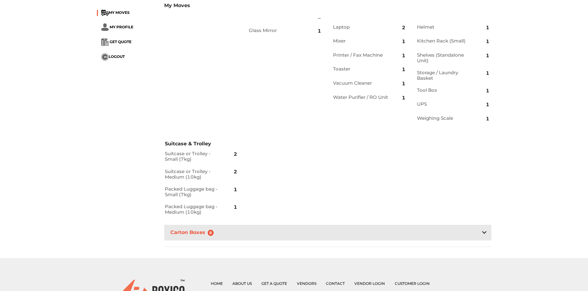
scroll to position [678, 0]
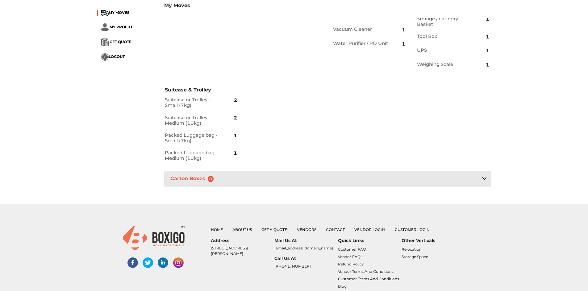
click at [303, 167] on div "Gym & Sports Exercise Bike 1 Treadmill 1 Yoga Mat (rolled) 1 Fragile Bar Cabine…" at bounding box center [327, 19] width 336 height 303
click at [301, 180] on div "Carton Boxes 8" at bounding box center [327, 179] width 327 height 16
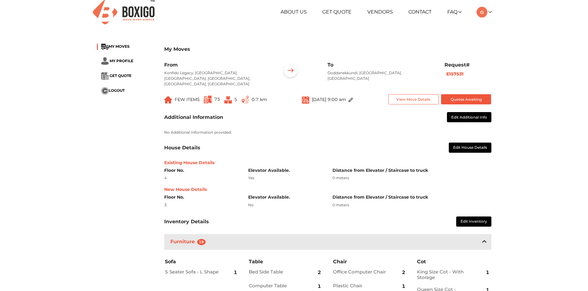
scroll to position [0, 0]
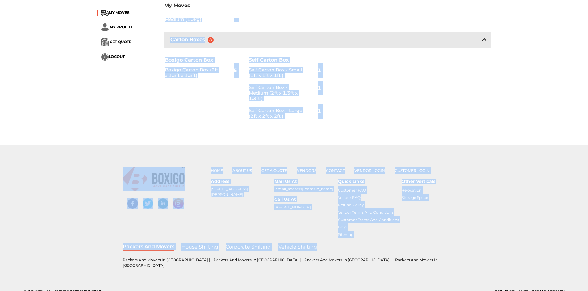
scroll to position [820, 0]
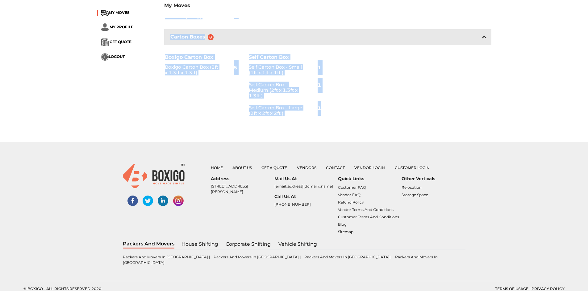
drag, startPoint x: 165, startPoint y: 92, endPoint x: 376, endPoint y: 116, distance: 212.7
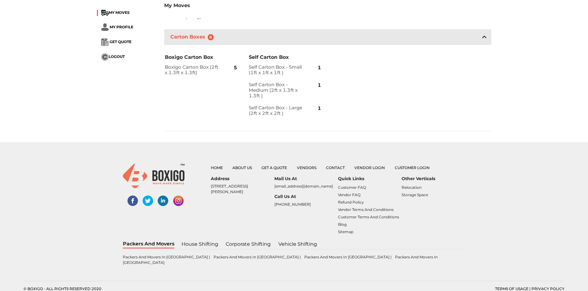
click at [434, 103] on div "Boxigo Carton Box Boxigo Carton Box (2ft x 1.3ft x 1.3ft) 5 Self Carton Box Sel…" at bounding box center [327, 86] width 336 height 80
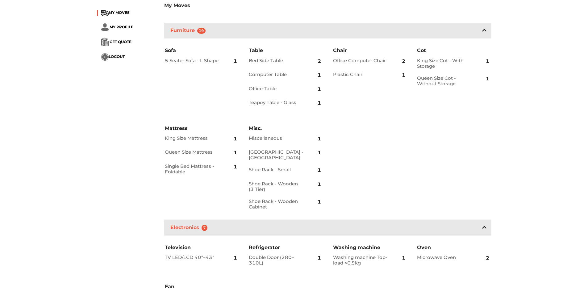
scroll to position [0, 0]
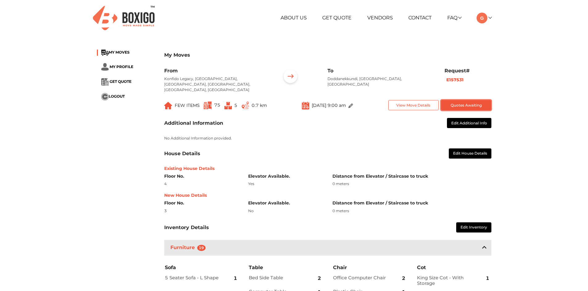
click at [472, 105] on button "Quotes Awaiting" at bounding box center [466, 105] width 50 height 10
